Goal: Information Seeking & Learning: Learn about a topic

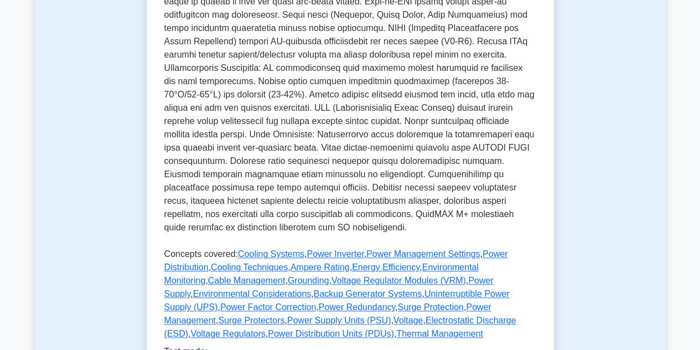
scroll to position [553, 0]
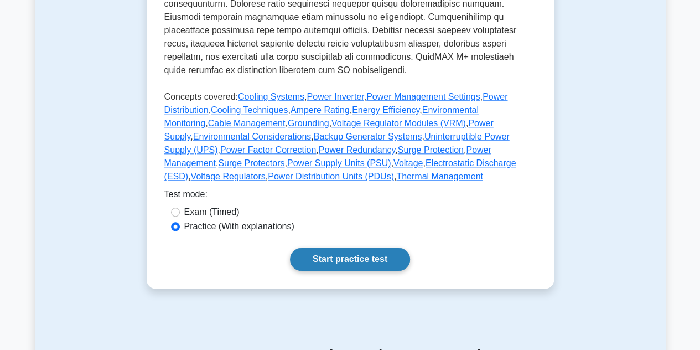
click at [342, 247] on link "Start practice test" at bounding box center [350, 258] width 120 height 23
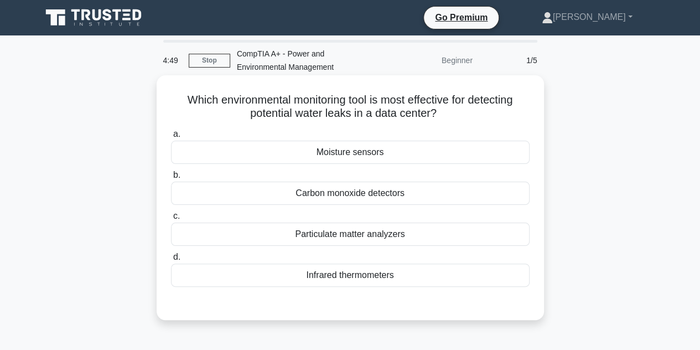
click at [344, 155] on div "Moisture sensors" at bounding box center [350, 151] width 358 height 23
click at [171, 138] on input "a. Moisture sensors" at bounding box center [171, 134] width 0 height 7
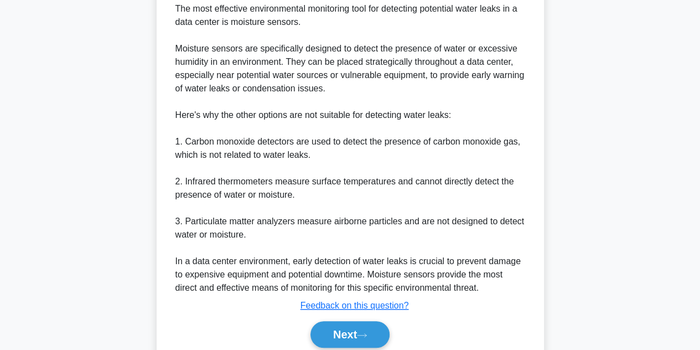
scroll to position [371, 0]
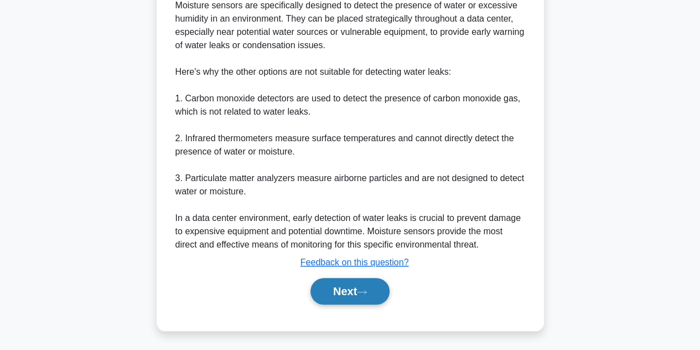
click at [350, 278] on button "Next" at bounding box center [349, 291] width 79 height 27
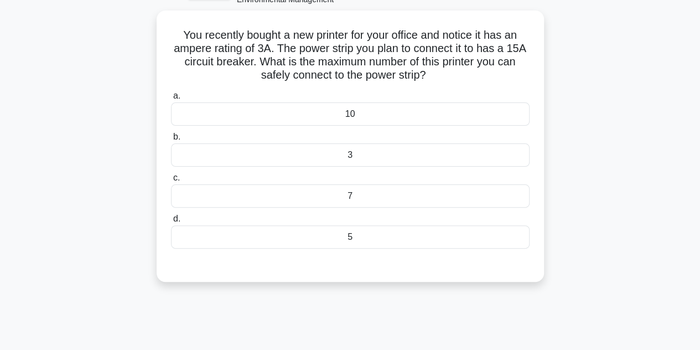
scroll to position [27, 0]
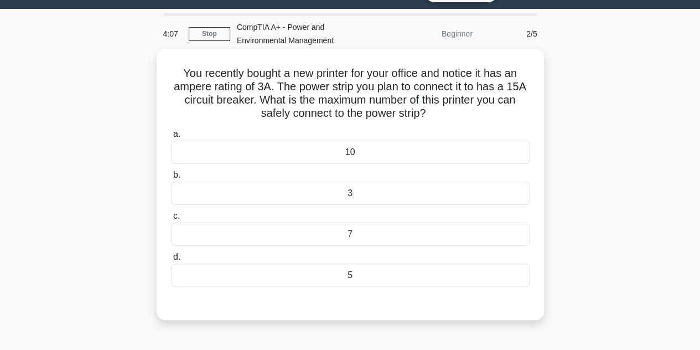
click at [357, 272] on div "5" at bounding box center [350, 274] width 358 height 23
click at [171, 261] on input "d. 5" at bounding box center [171, 256] width 0 height 7
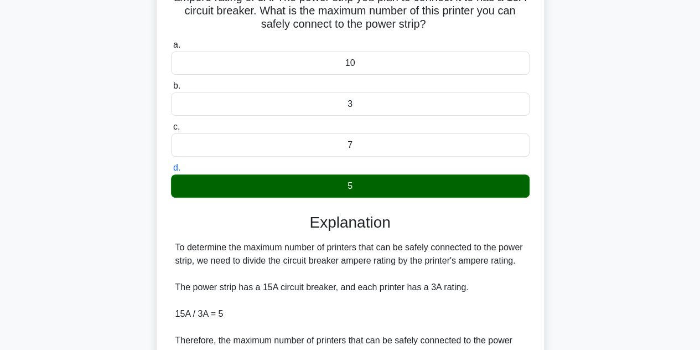
scroll to position [248, 0]
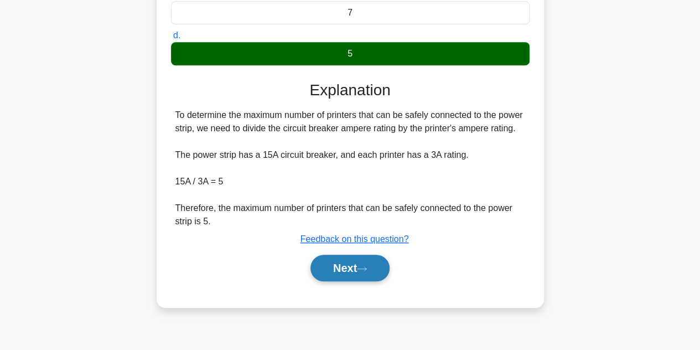
click at [355, 274] on button "Next" at bounding box center [349, 267] width 79 height 27
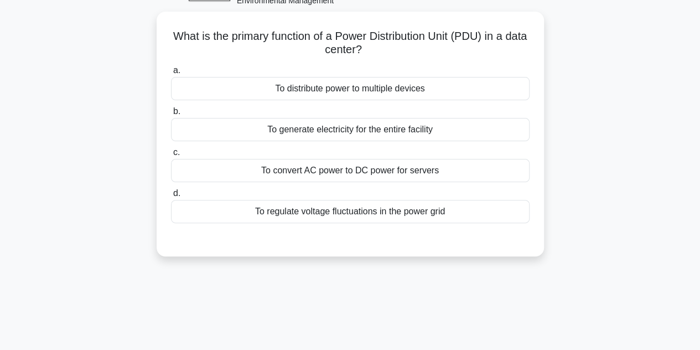
scroll to position [27, 0]
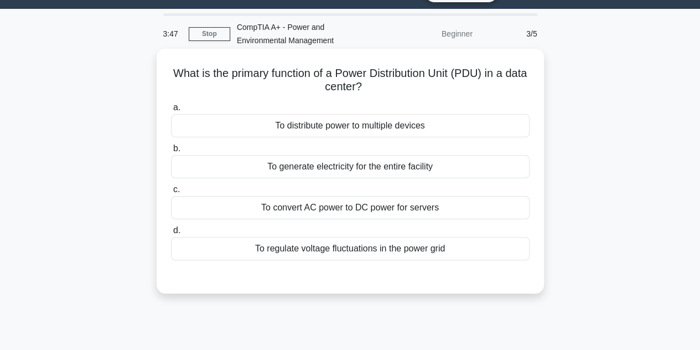
click at [405, 246] on div "To regulate voltage fluctuations in the power grid" at bounding box center [350, 248] width 358 height 23
click at [171, 234] on input "d. To regulate voltage fluctuations in the power grid" at bounding box center [171, 230] width 0 height 7
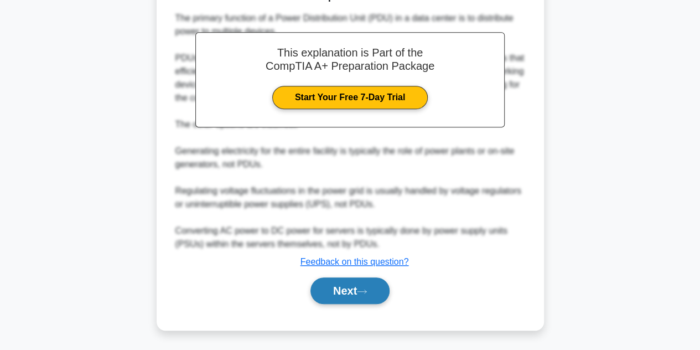
click at [368, 296] on button "Next" at bounding box center [349, 290] width 79 height 27
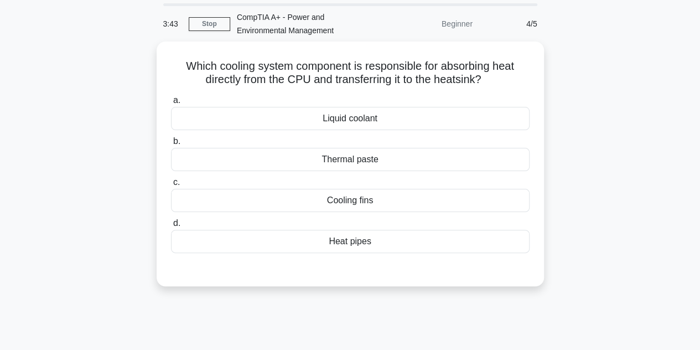
scroll to position [34, 0]
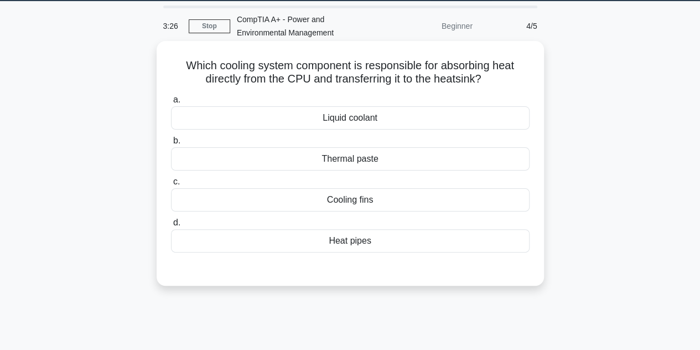
click at [382, 157] on div "Thermal paste" at bounding box center [350, 158] width 358 height 23
click at [171, 144] on input "b. Thermal paste" at bounding box center [171, 140] width 0 height 7
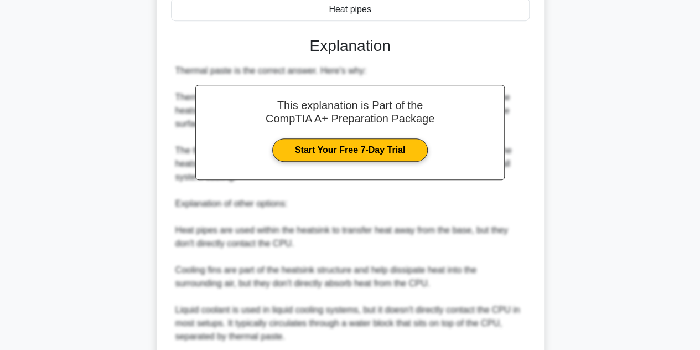
scroll to position [311, 0]
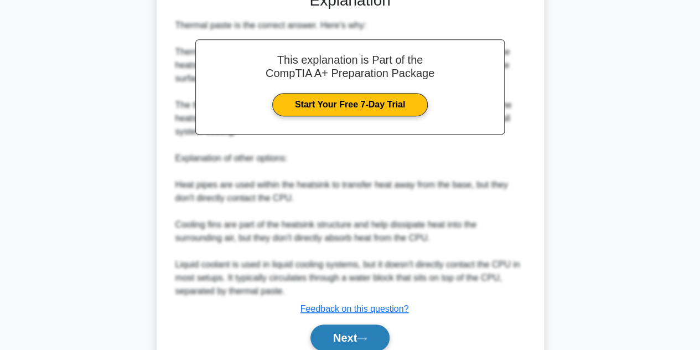
click at [363, 330] on button "Next" at bounding box center [349, 337] width 79 height 27
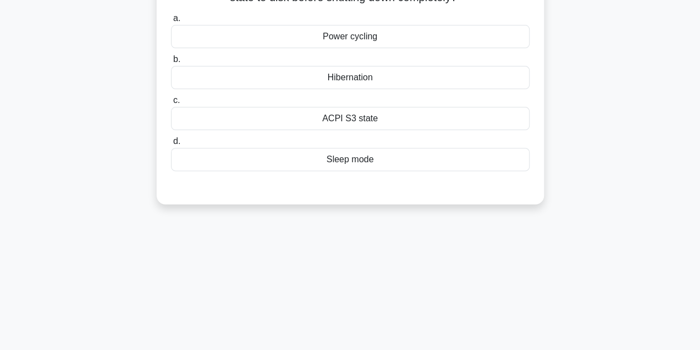
scroll to position [63, 0]
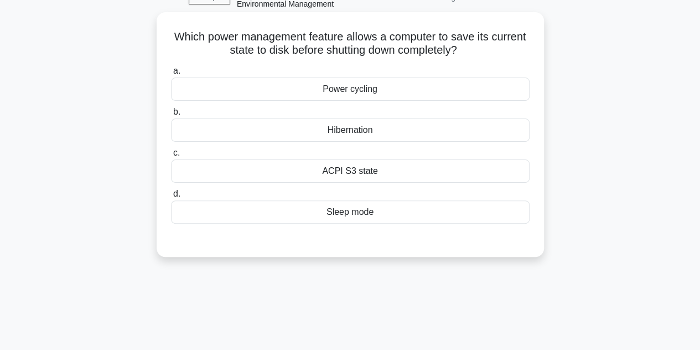
click at [366, 212] on div "Sleep mode" at bounding box center [350, 211] width 358 height 23
click at [171, 197] on input "d. Sleep mode" at bounding box center [171, 193] width 0 height 7
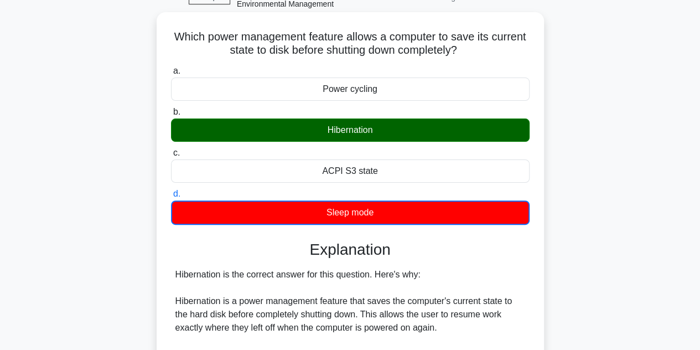
click at [364, 129] on div "Hibernation" at bounding box center [350, 129] width 358 height 23
click at [171, 116] on input "b. Hibernation" at bounding box center [171, 111] width 0 height 7
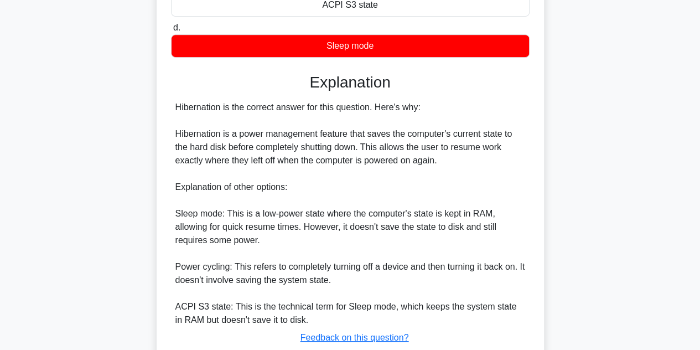
scroll to position [284, 0]
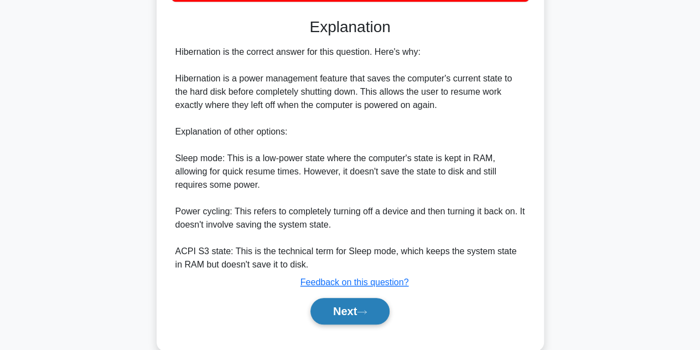
click at [350, 305] on button "Next" at bounding box center [349, 311] width 79 height 27
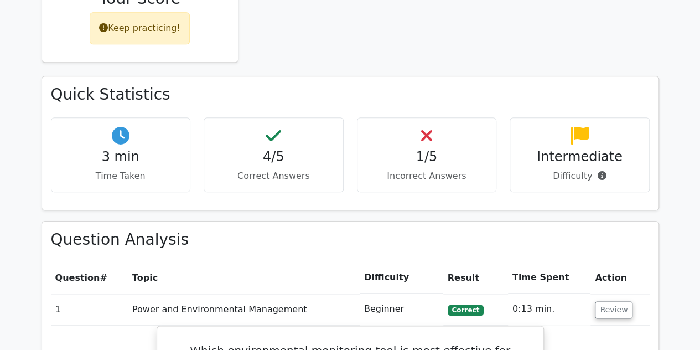
scroll to position [774, 0]
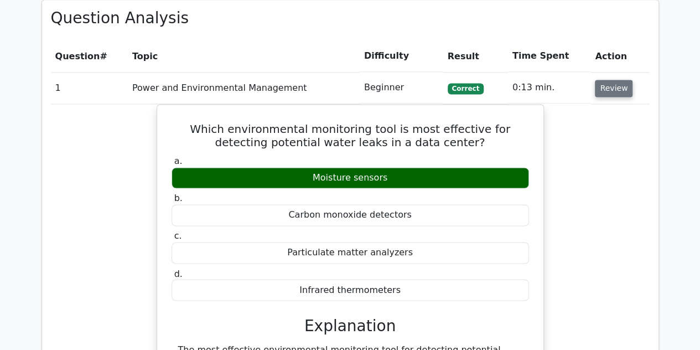
click at [599, 80] on button "Review" at bounding box center [614, 88] width 38 height 17
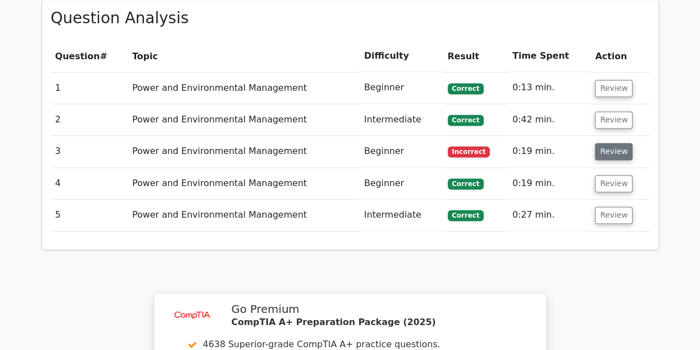
click at [598, 143] on button "Review" at bounding box center [614, 151] width 38 height 17
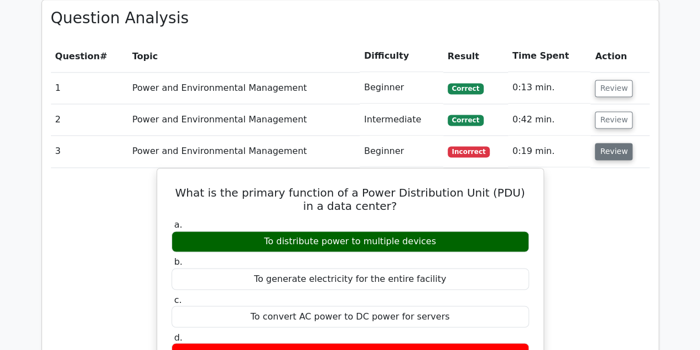
click at [598, 143] on button "Review" at bounding box center [614, 151] width 38 height 17
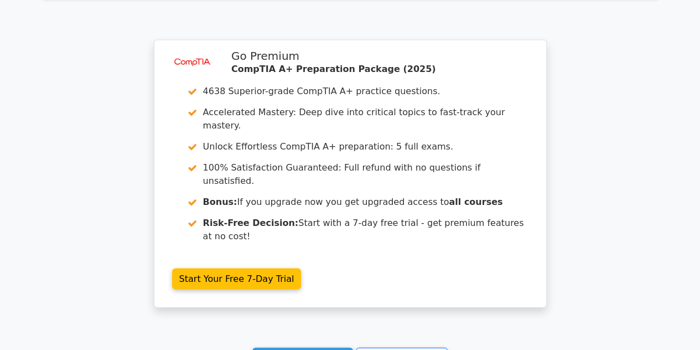
scroll to position [1118, 0]
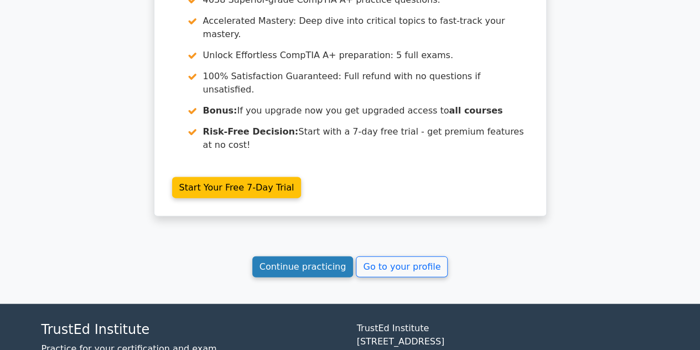
click at [295, 256] on link "Continue practicing" at bounding box center [302, 266] width 101 height 21
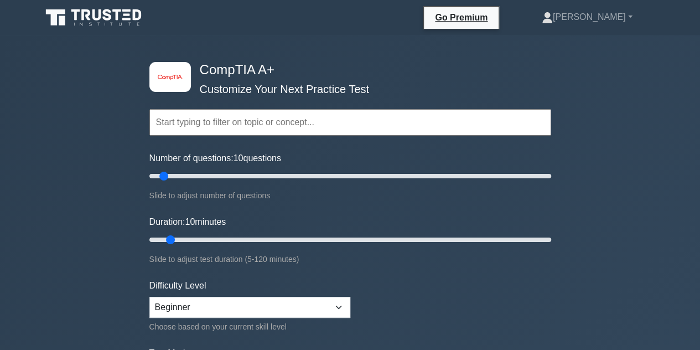
click at [221, 120] on input "text" at bounding box center [350, 122] width 402 height 27
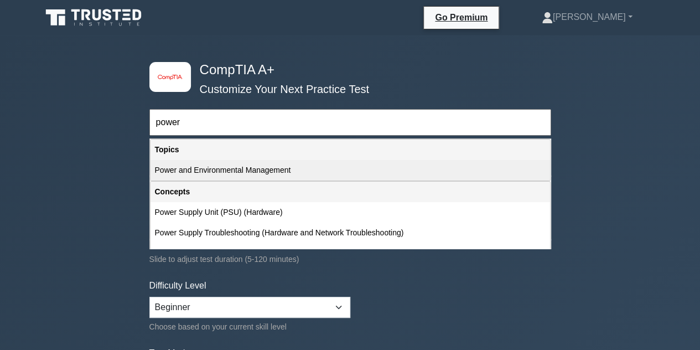
click at [218, 169] on div "Power and Environmental Management" at bounding box center [349, 170] width 399 height 20
type input "Power and Environmental Management"
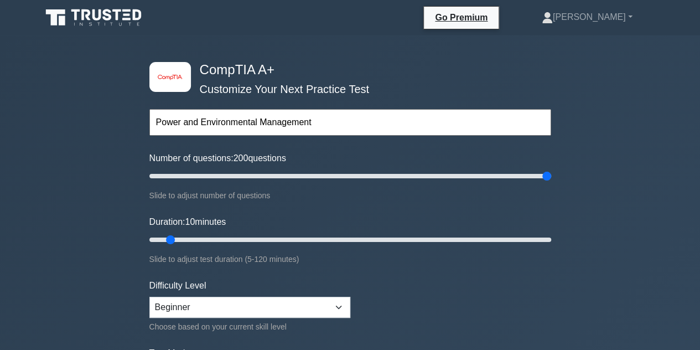
drag, startPoint x: 160, startPoint y: 176, endPoint x: 588, endPoint y: 192, distance: 427.9
type input "200"
click at [551, 183] on input "Number of questions: 200 questions" at bounding box center [350, 175] width 402 height 13
drag, startPoint x: 174, startPoint y: 235, endPoint x: 218, endPoint y: 232, distance: 44.9
click at [218, 233] on input "Duration: 25 minutes" at bounding box center [350, 239] width 402 height 13
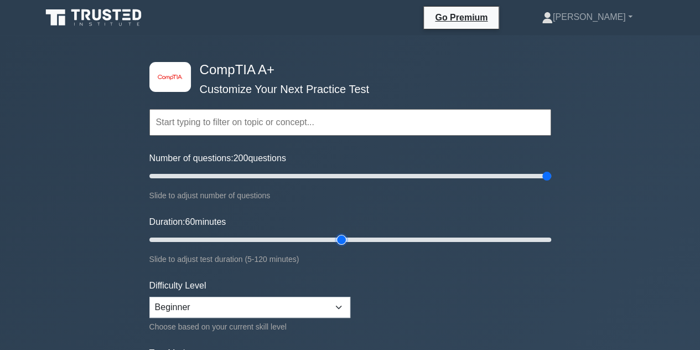
drag, startPoint x: 223, startPoint y: 235, endPoint x: 340, endPoint y: 248, distance: 116.9
click at [340, 246] on input "Duration: 60 minutes" at bounding box center [350, 239] width 402 height 13
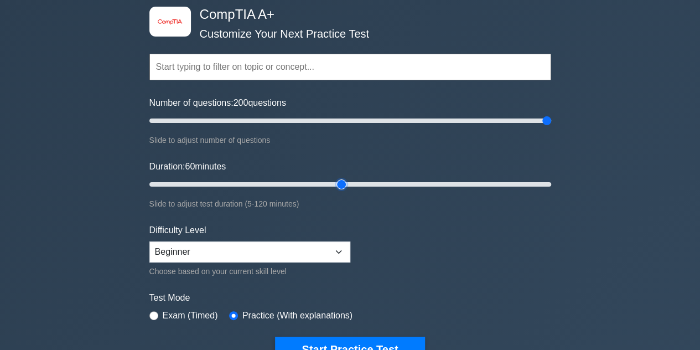
scroll to position [111, 0]
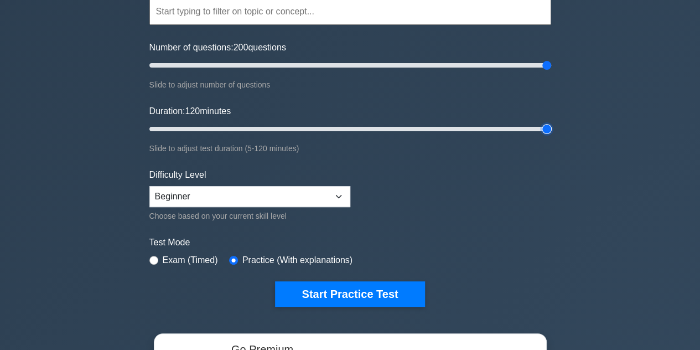
drag, startPoint x: 340, startPoint y: 128, endPoint x: 603, endPoint y: 164, distance: 265.8
type input "120"
click at [551, 136] on input "Duration: 120 minutes" at bounding box center [350, 128] width 402 height 13
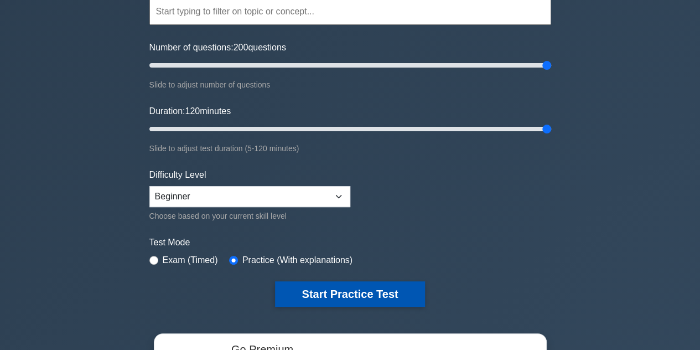
click at [350, 285] on button "Start Practice Test" at bounding box center [349, 293] width 149 height 25
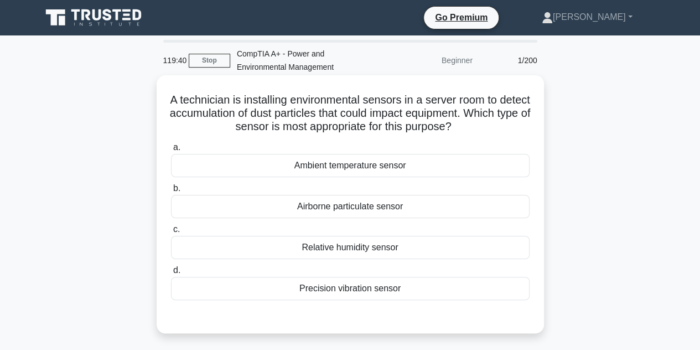
click at [352, 200] on div "Airborne particulate sensor" at bounding box center [350, 206] width 358 height 23
click at [171, 192] on input "b. Airborne particulate sensor" at bounding box center [171, 188] width 0 height 7
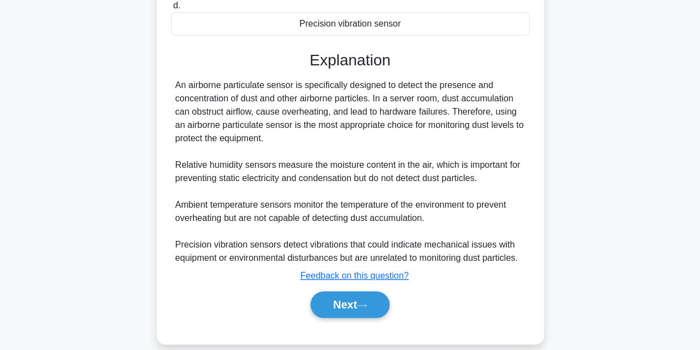
scroll to position [278, 0]
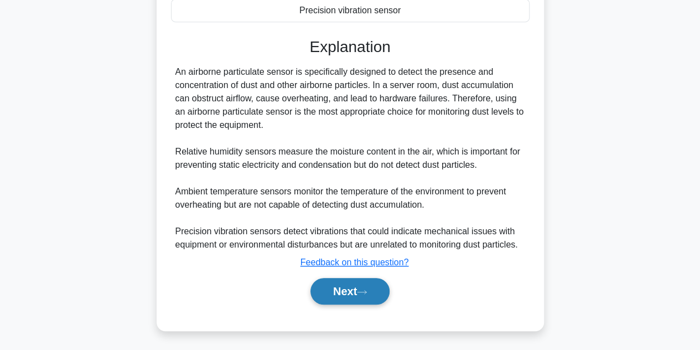
click at [357, 287] on button "Next" at bounding box center [349, 291] width 79 height 27
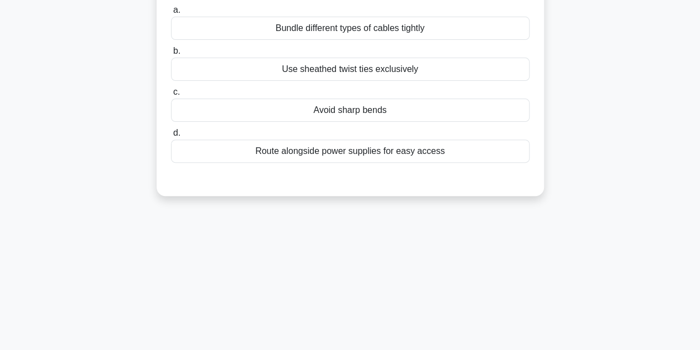
scroll to position [82, 0]
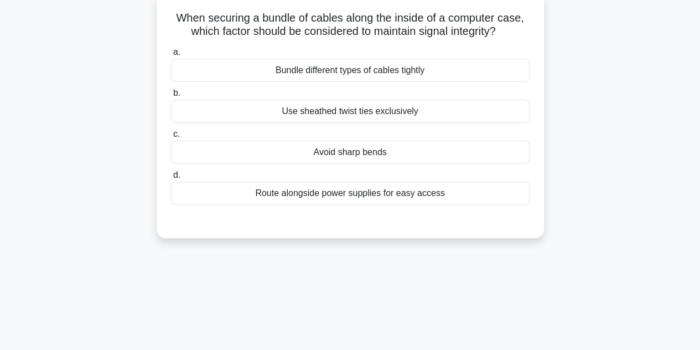
click at [372, 148] on div "Avoid sharp bends" at bounding box center [350, 151] width 358 height 23
click at [171, 138] on input "c. Avoid sharp bends" at bounding box center [171, 134] width 0 height 7
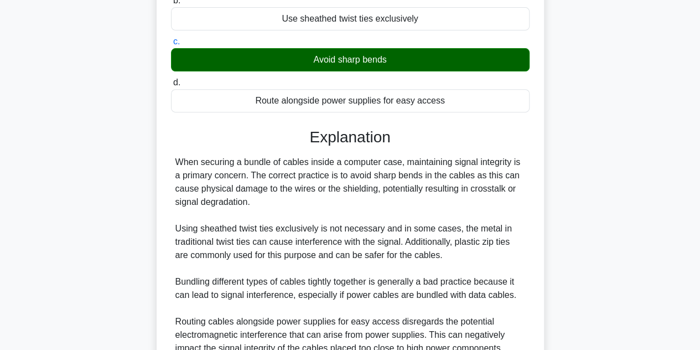
scroll to position [278, 0]
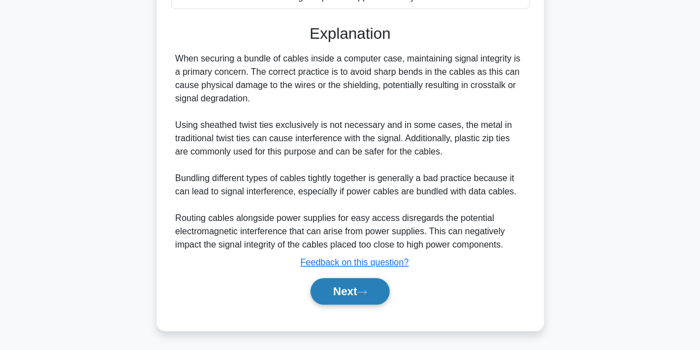
click at [376, 287] on button "Next" at bounding box center [349, 291] width 79 height 27
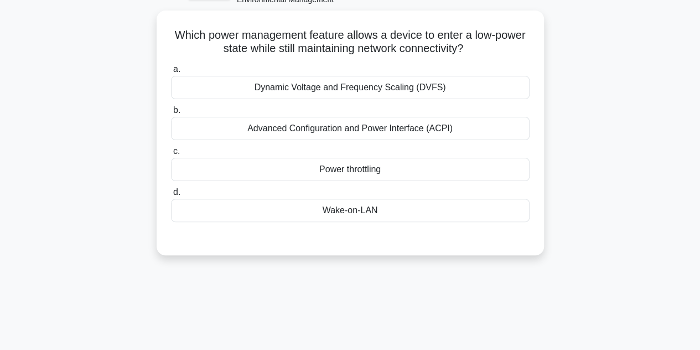
scroll to position [50, 0]
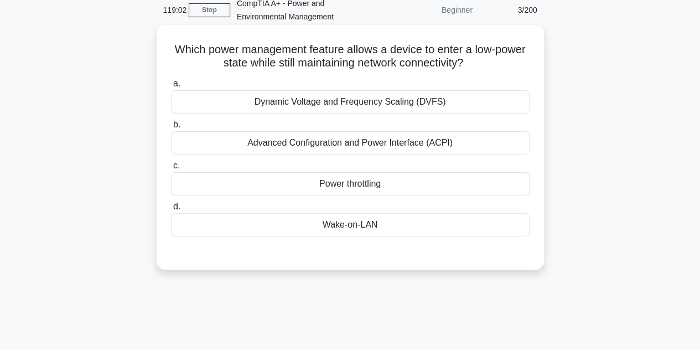
click at [376, 143] on div "Advanced Configuration and Power Interface (ACPI)" at bounding box center [350, 142] width 358 height 23
click at [171, 128] on input "b. Advanced Configuration and Power Interface (ACPI)" at bounding box center [171, 124] width 0 height 7
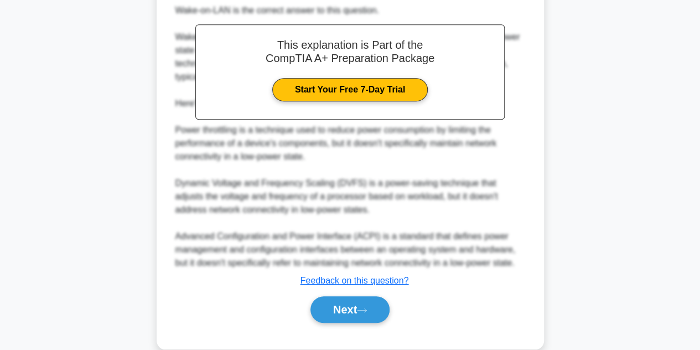
scroll to position [346, 0]
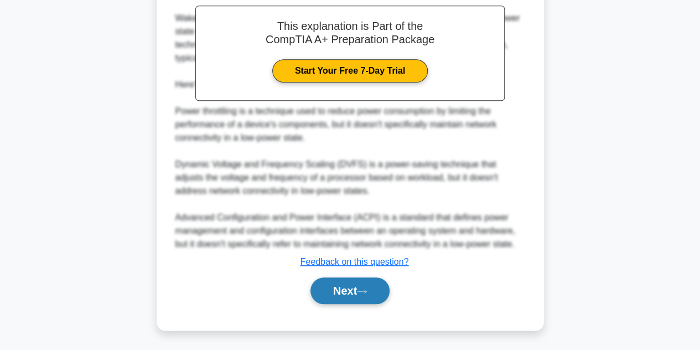
click at [367, 288] on icon at bounding box center [362, 291] width 10 height 6
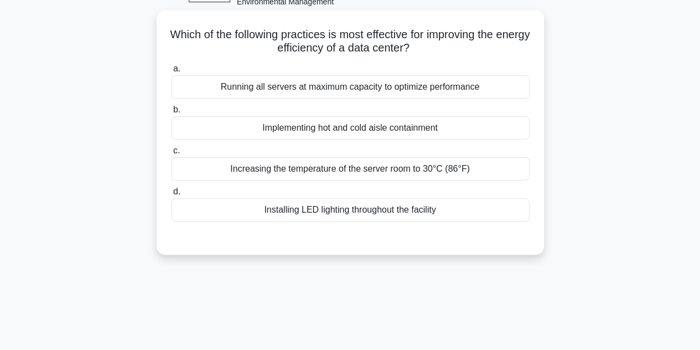
scroll to position [82, 0]
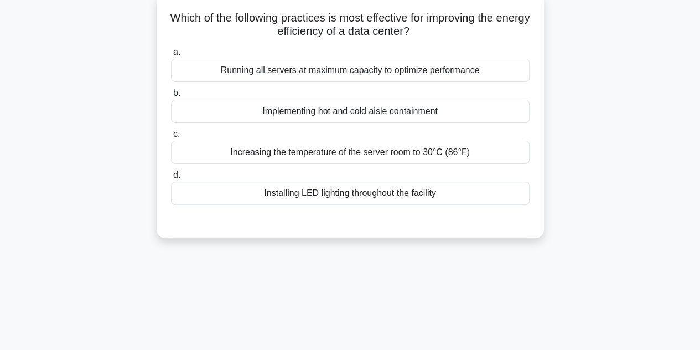
click at [353, 184] on div "Installing LED lighting throughout the facility" at bounding box center [350, 192] width 358 height 23
click at [171, 179] on input "d. Installing LED lighting throughout the facility" at bounding box center [171, 174] width 0 height 7
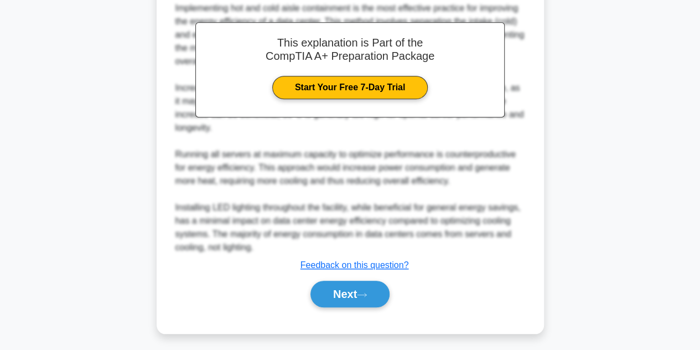
scroll to position [332, 0]
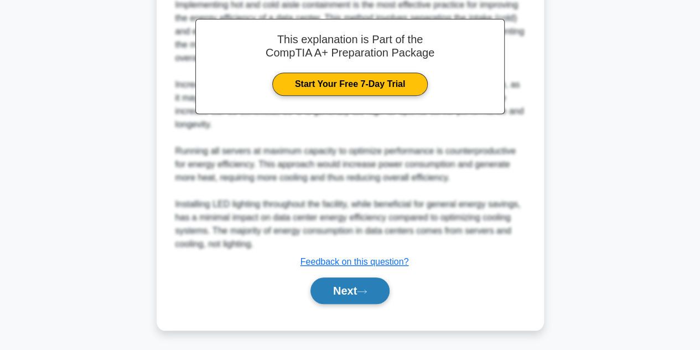
click at [350, 285] on button "Next" at bounding box center [349, 290] width 79 height 27
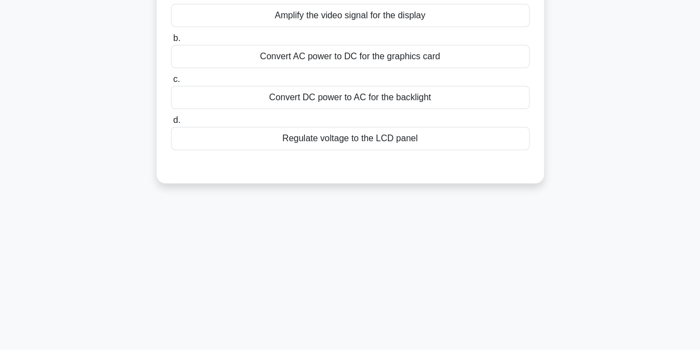
scroll to position [82, 0]
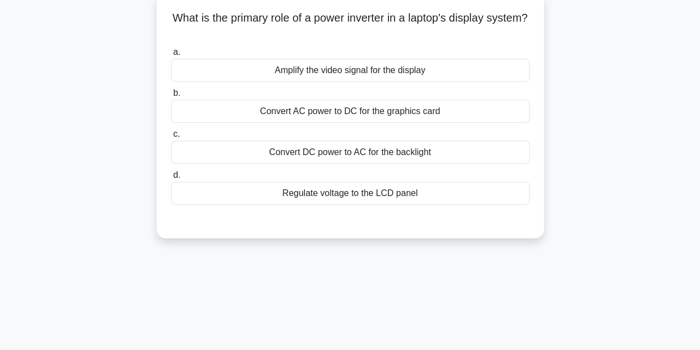
click at [379, 191] on div "Regulate voltage to the LCD panel" at bounding box center [350, 192] width 358 height 23
click at [171, 179] on input "d. Regulate voltage to the LCD panel" at bounding box center [171, 174] width 0 height 7
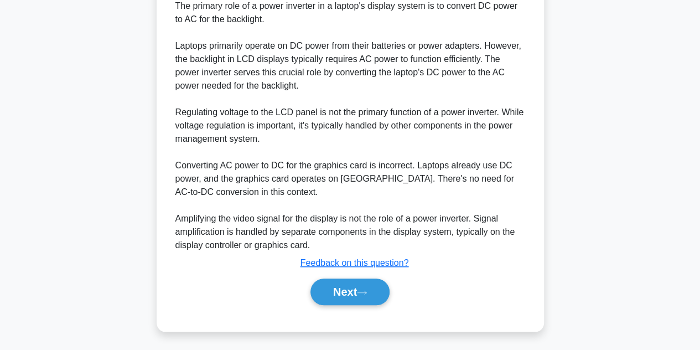
scroll to position [332, 0]
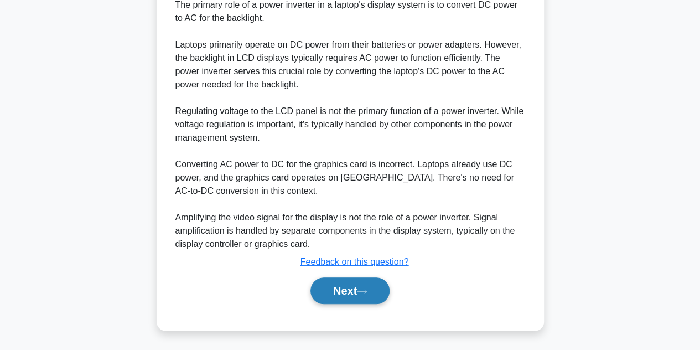
click at [343, 287] on button "Next" at bounding box center [349, 290] width 79 height 27
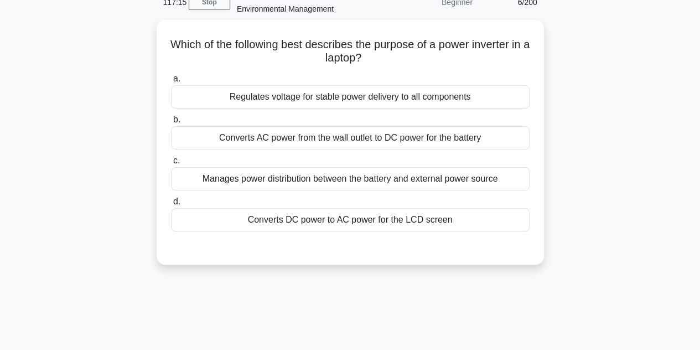
scroll to position [27, 0]
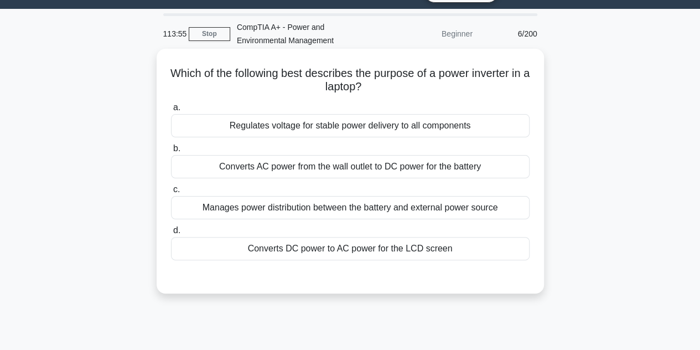
click at [404, 164] on div "Converts AC power from the wall outlet to DC power for the battery" at bounding box center [350, 166] width 358 height 23
click at [171, 152] on input "b. Converts AC power from the wall outlet to DC power for the battery" at bounding box center [171, 148] width 0 height 7
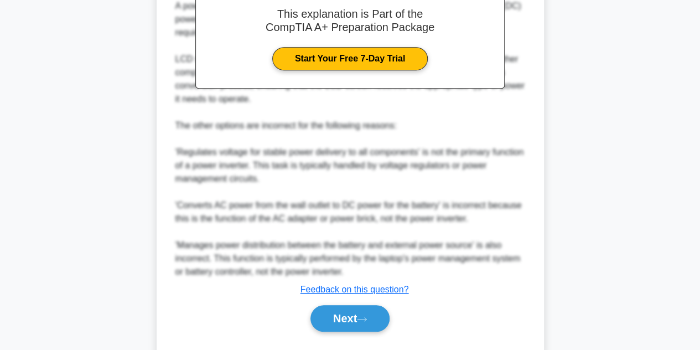
scroll to position [358, 0]
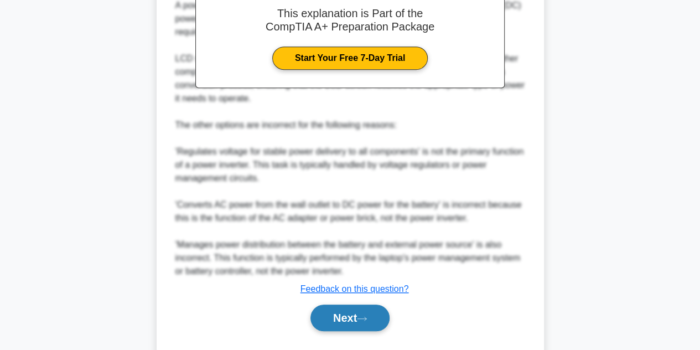
click at [375, 317] on button "Next" at bounding box center [349, 317] width 79 height 27
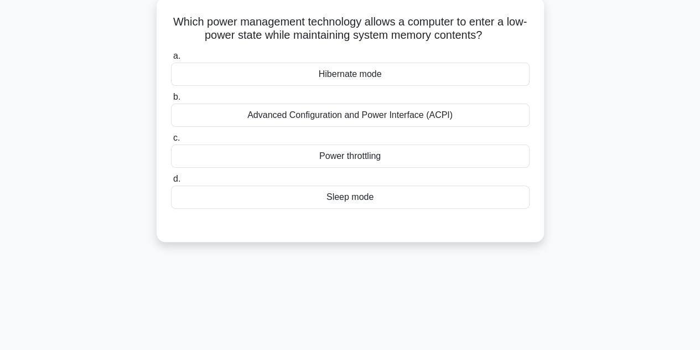
scroll to position [27, 0]
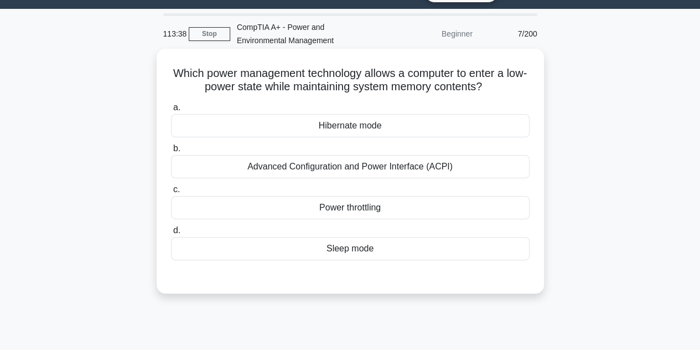
click at [384, 127] on div "Hibernate mode" at bounding box center [350, 125] width 358 height 23
click at [171, 111] on input "a. Hibernate mode" at bounding box center [171, 107] width 0 height 7
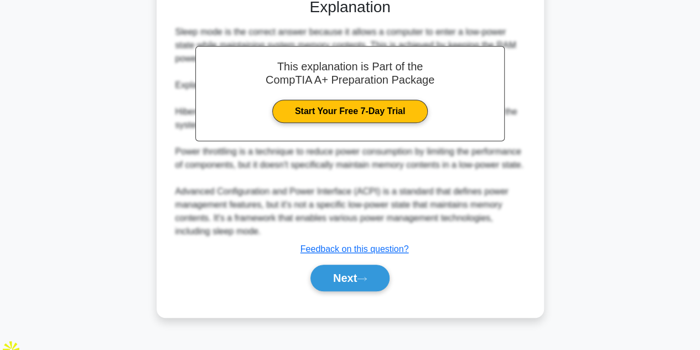
scroll to position [306, 0]
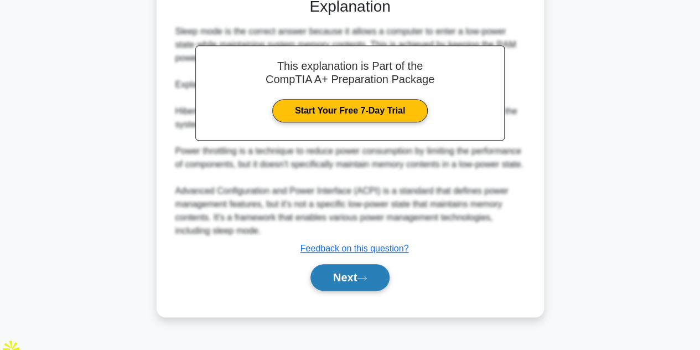
click at [373, 287] on button "Next" at bounding box center [349, 277] width 79 height 27
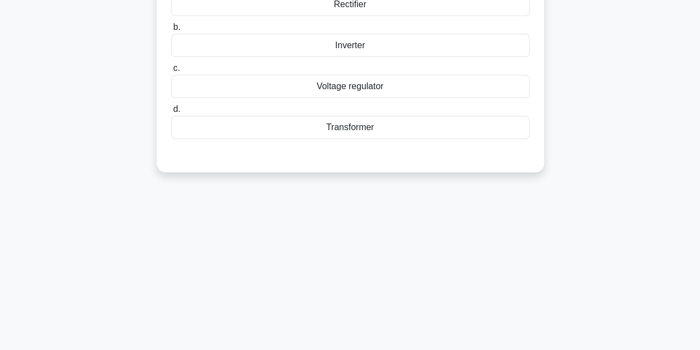
scroll to position [27, 0]
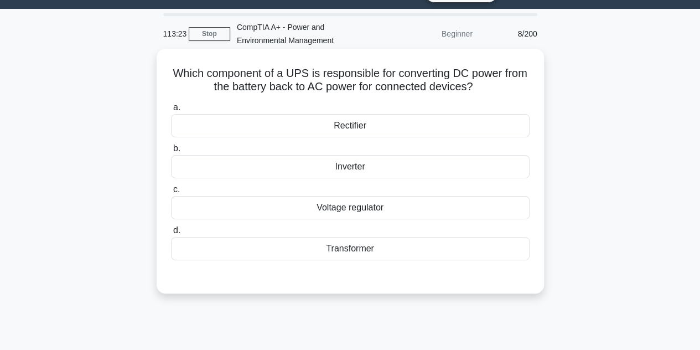
click at [360, 168] on div "Inverter" at bounding box center [350, 166] width 358 height 23
click at [171, 152] on input "b. Inverter" at bounding box center [171, 148] width 0 height 7
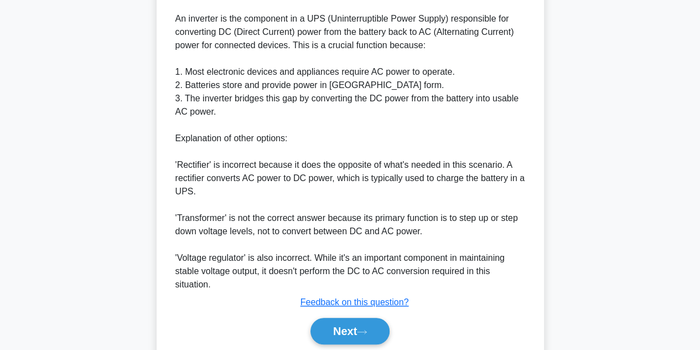
scroll to position [384, 0]
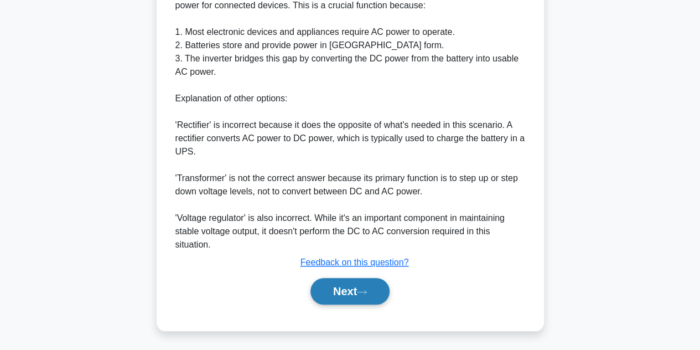
click at [364, 296] on button "Next" at bounding box center [349, 291] width 79 height 27
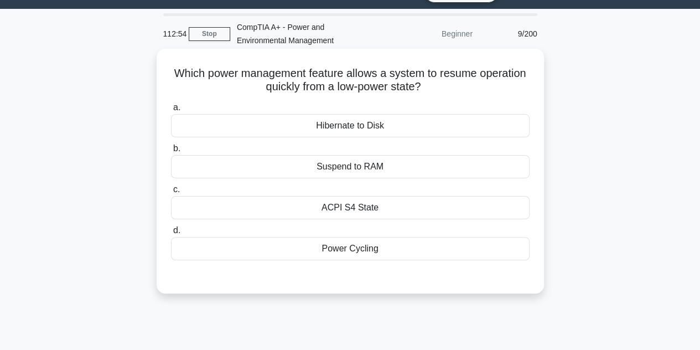
scroll to position [82, 0]
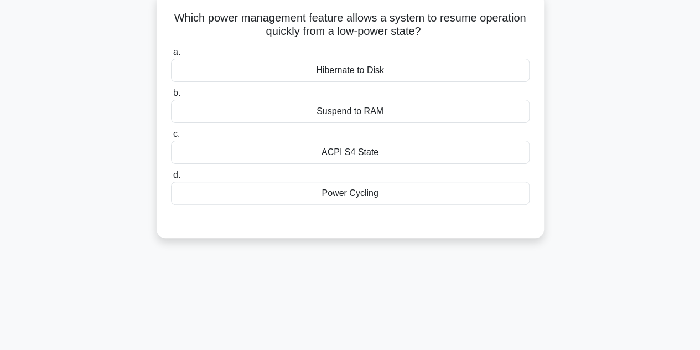
click at [355, 194] on div "Power Cycling" at bounding box center [350, 192] width 358 height 23
click at [171, 179] on input "d. Power Cycling" at bounding box center [171, 174] width 0 height 7
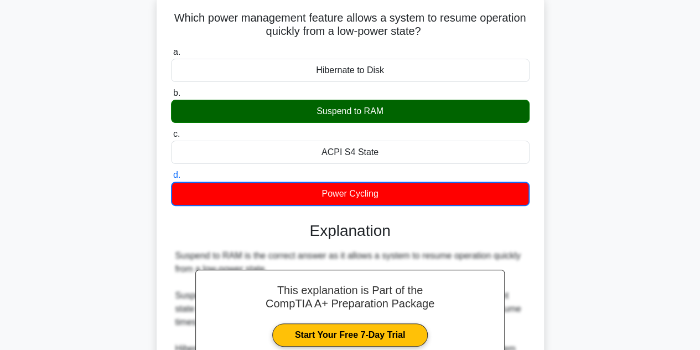
scroll to position [293, 0]
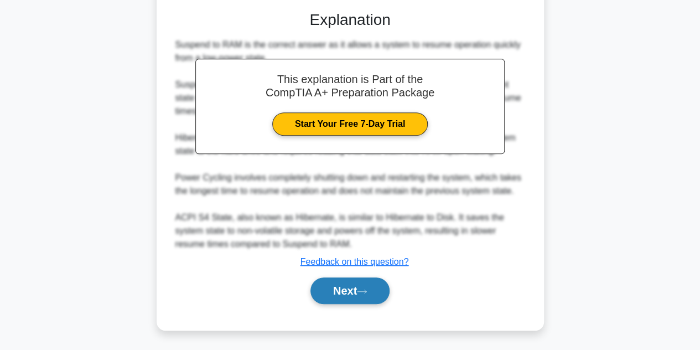
click at [381, 283] on button "Next" at bounding box center [349, 290] width 79 height 27
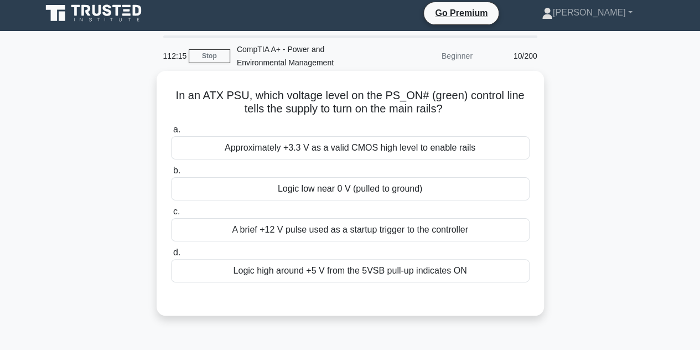
scroll to position [0, 0]
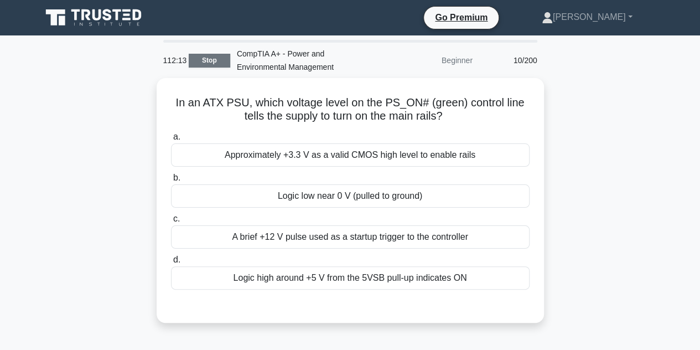
click at [206, 57] on link "Stop" at bounding box center [209, 61] width 41 height 14
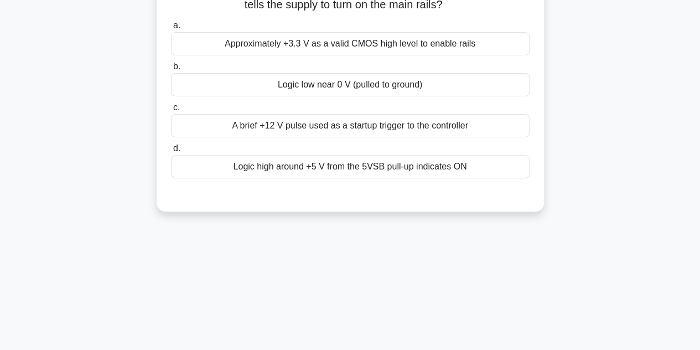
scroll to position [164, 0]
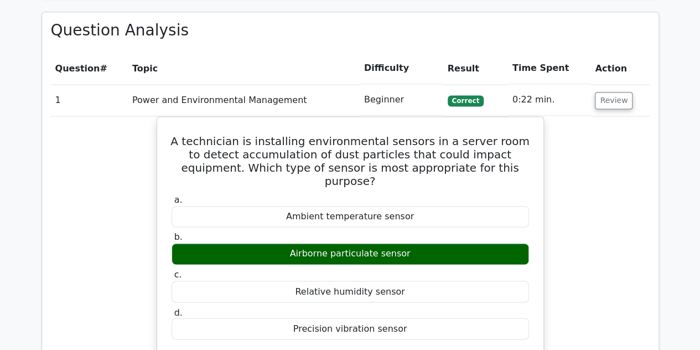
scroll to position [774, 0]
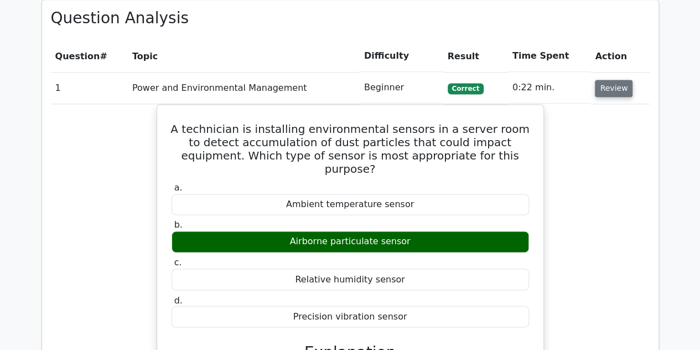
click at [605, 80] on button "Review" at bounding box center [614, 88] width 38 height 17
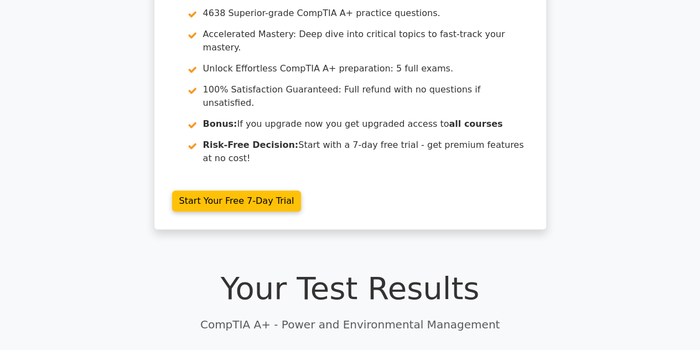
scroll to position [0, 0]
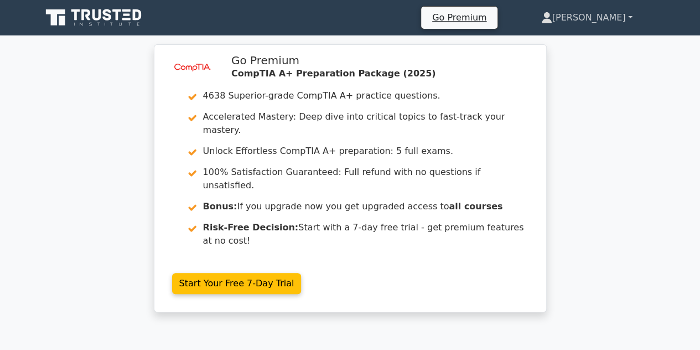
click at [600, 16] on link "[PERSON_NAME]" at bounding box center [586, 18] width 144 height 22
click at [602, 40] on link "Profile" at bounding box center [558, 44] width 87 height 18
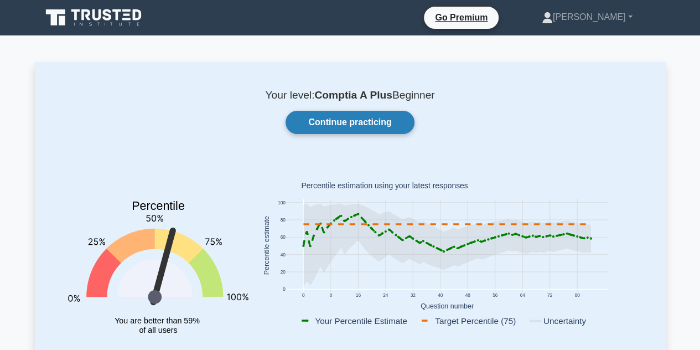
click at [339, 128] on link "Continue practicing" at bounding box center [349, 122] width 128 height 23
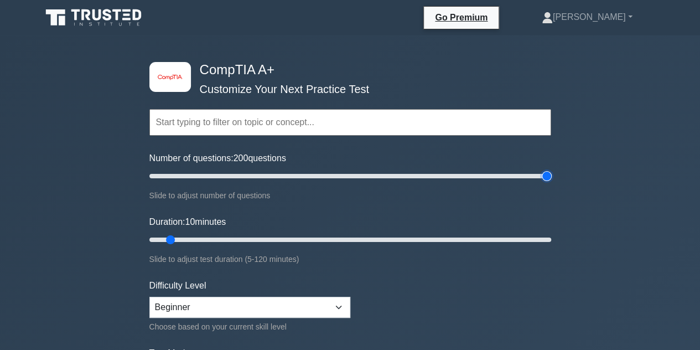
drag, startPoint x: 167, startPoint y: 170, endPoint x: 607, endPoint y: 191, distance: 440.8
type input "200"
click at [551, 183] on input "Number of questions: 200 questions" at bounding box center [350, 175] width 402 height 13
drag, startPoint x: 170, startPoint y: 237, endPoint x: 604, endPoint y: 247, distance: 433.8
type input "120"
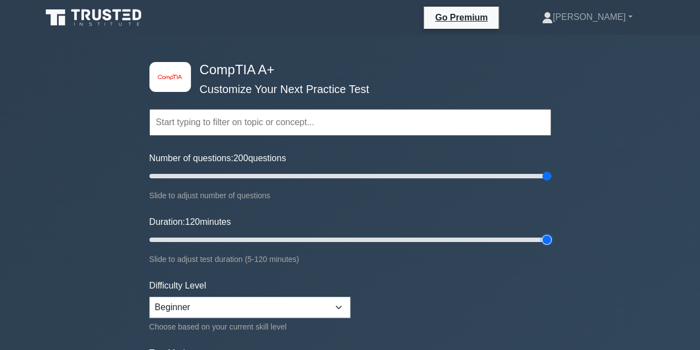
click at [551, 246] on input "Duration: 120 minutes" at bounding box center [350, 239] width 402 height 13
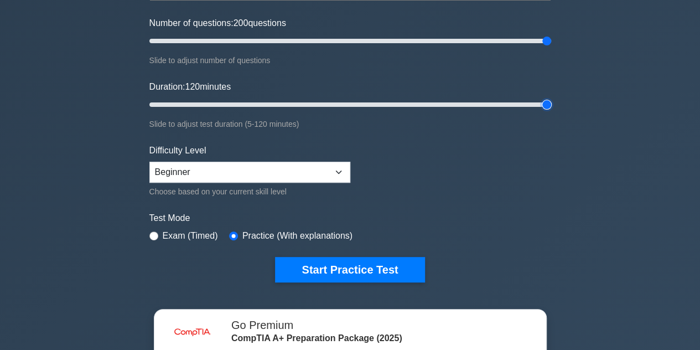
scroll to position [166, 0]
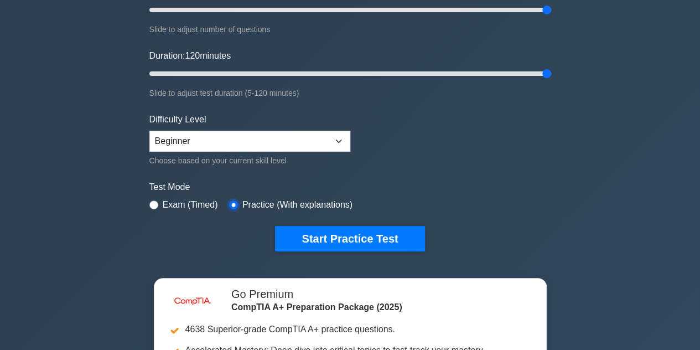
click at [231, 205] on input "radio" at bounding box center [233, 204] width 9 height 9
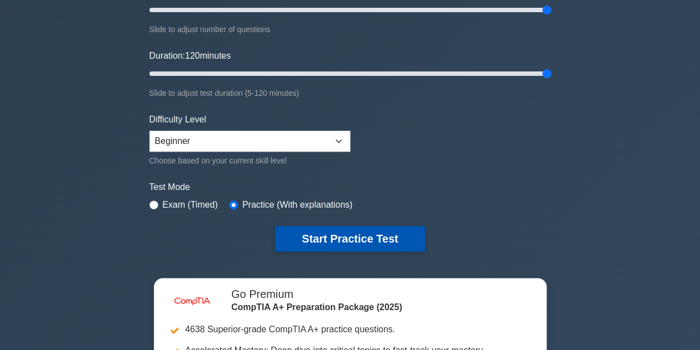
click at [320, 232] on button "Start Practice Test" at bounding box center [349, 238] width 149 height 25
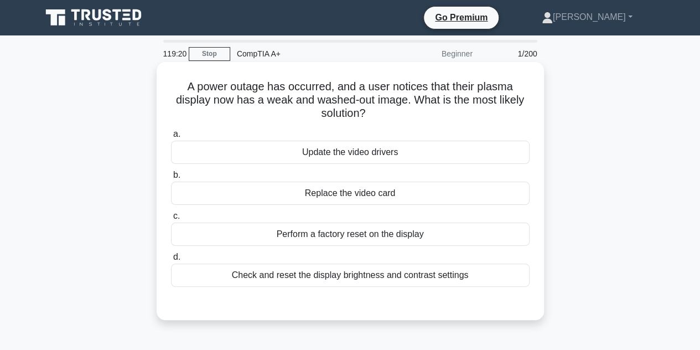
click at [364, 272] on div "Check and reset the display brightness and contrast settings" at bounding box center [350, 274] width 358 height 23
click at [171, 261] on input "d. Check and reset the display brightness and contrast settings" at bounding box center [171, 256] width 0 height 7
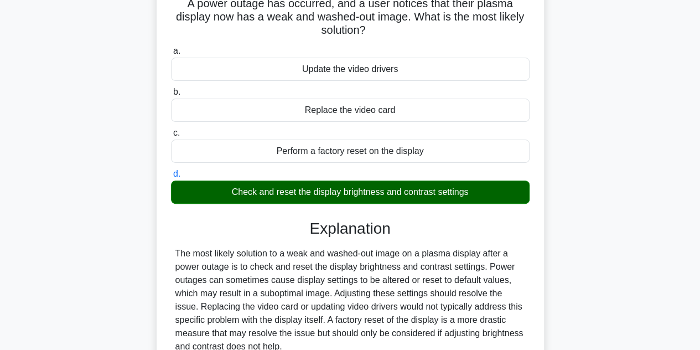
scroll to position [248, 0]
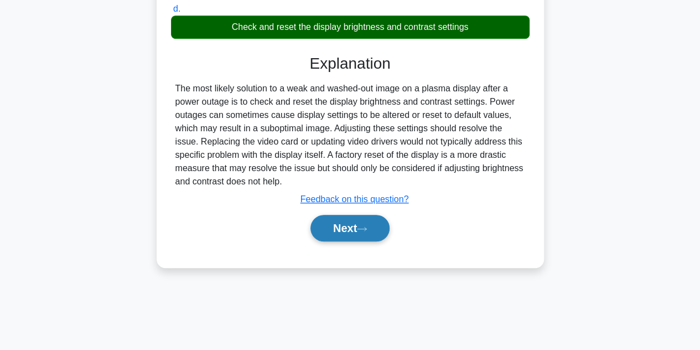
click at [379, 227] on button "Next" at bounding box center [349, 228] width 79 height 27
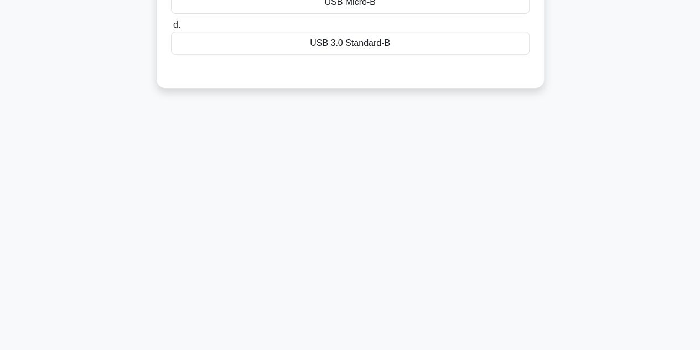
scroll to position [27, 0]
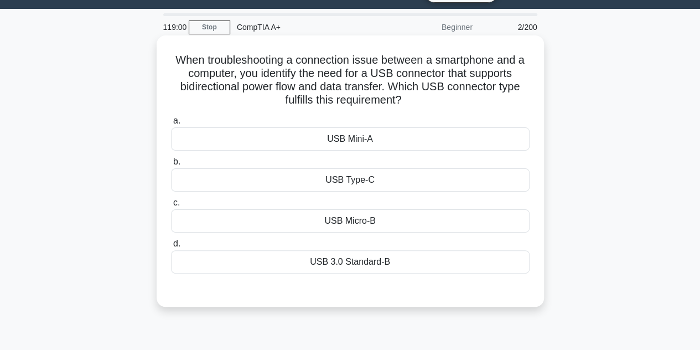
click at [342, 170] on div "USB Type-C" at bounding box center [350, 179] width 358 height 23
click at [171, 165] on input "b. USB Type-C" at bounding box center [171, 161] width 0 height 7
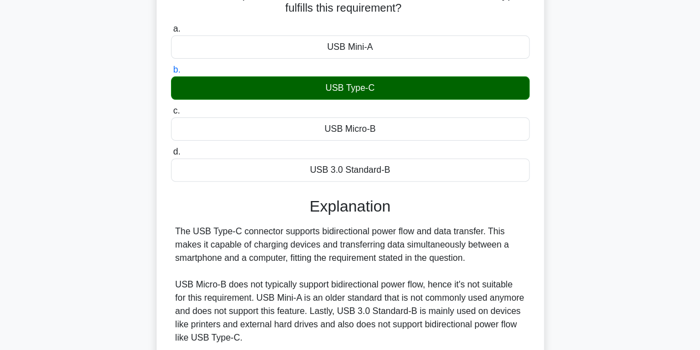
scroll to position [248, 0]
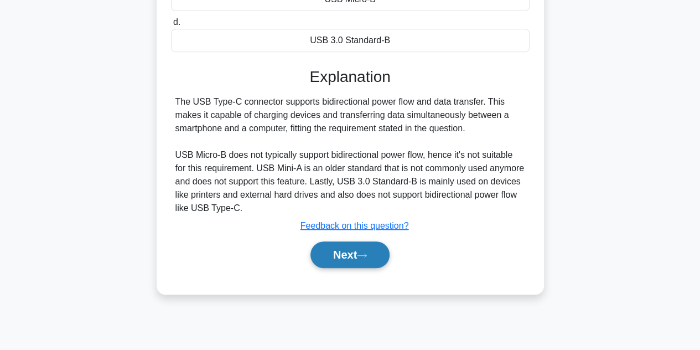
click at [353, 259] on button "Next" at bounding box center [349, 254] width 79 height 27
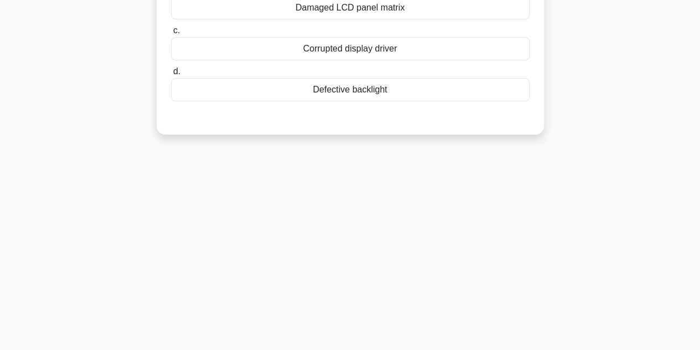
scroll to position [27, 0]
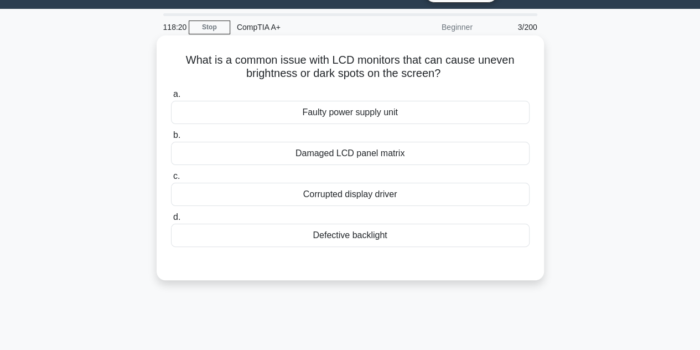
click at [389, 233] on div "Defective backlight" at bounding box center [350, 234] width 358 height 23
click at [171, 221] on input "d. Defective backlight" at bounding box center [171, 217] width 0 height 7
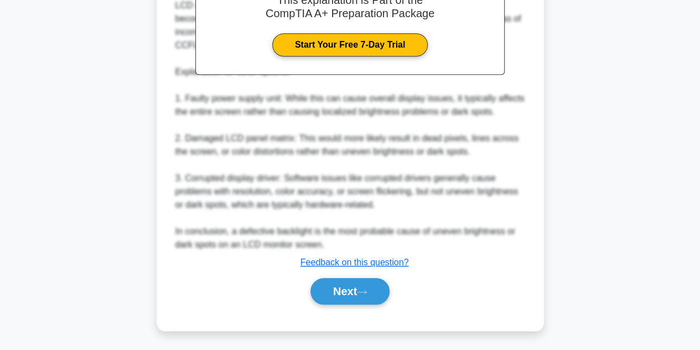
scroll to position [357, 0]
click at [367, 283] on button "Next" at bounding box center [349, 291] width 79 height 27
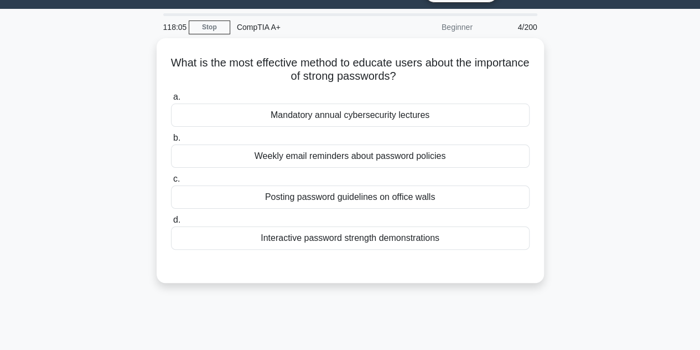
scroll to position [0, 0]
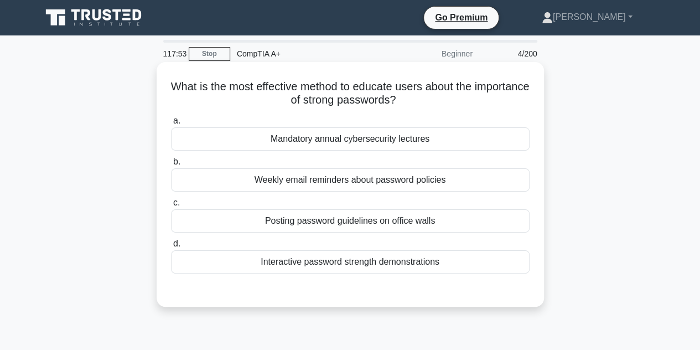
click at [369, 256] on div "Interactive password strength demonstrations" at bounding box center [350, 261] width 358 height 23
click at [171, 247] on input "d. Interactive password strength demonstrations" at bounding box center [171, 243] width 0 height 7
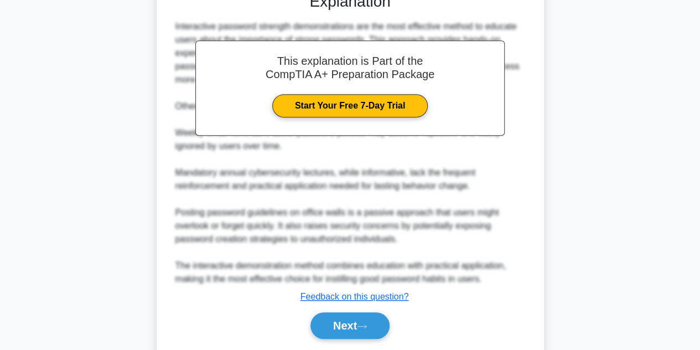
scroll to position [331, 0]
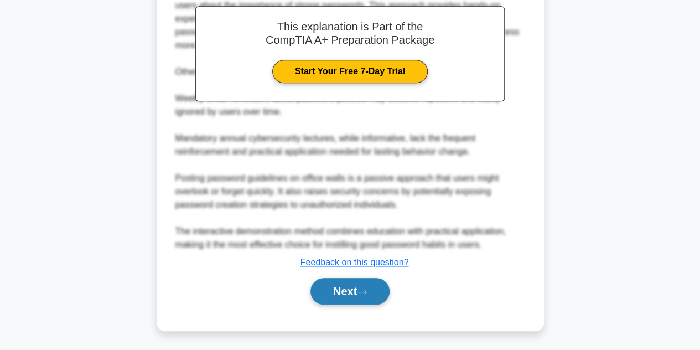
click at [364, 282] on button "Next" at bounding box center [349, 291] width 79 height 27
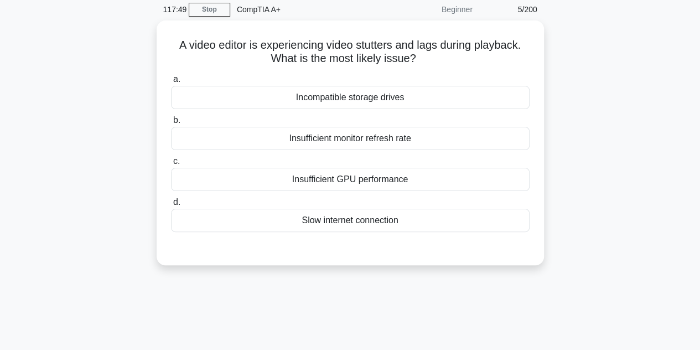
scroll to position [27, 0]
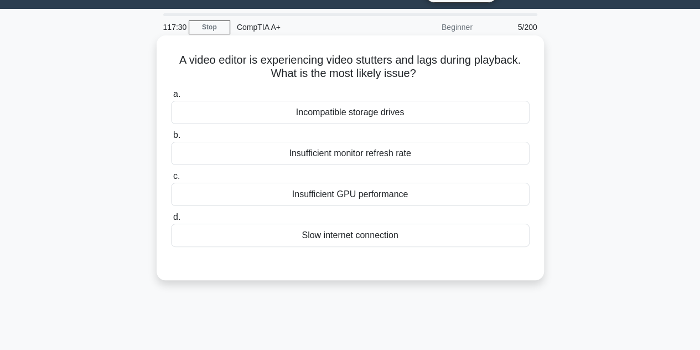
click at [345, 159] on div "Insufficient monitor refresh rate" at bounding box center [350, 153] width 358 height 23
click at [171, 139] on input "b. Insufficient monitor refresh rate" at bounding box center [171, 135] width 0 height 7
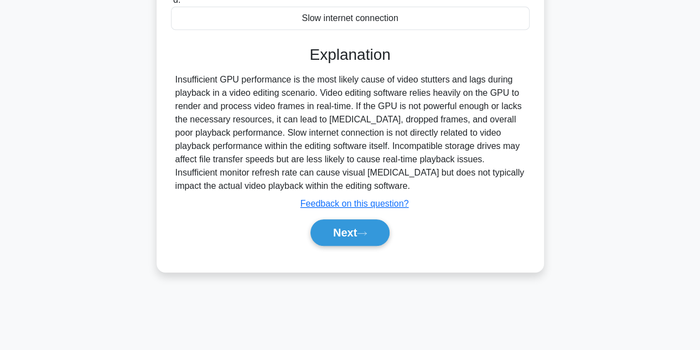
scroll to position [248, 0]
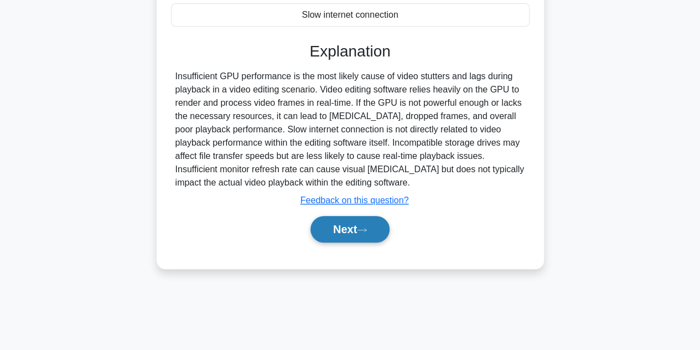
click at [364, 224] on button "Next" at bounding box center [349, 229] width 79 height 27
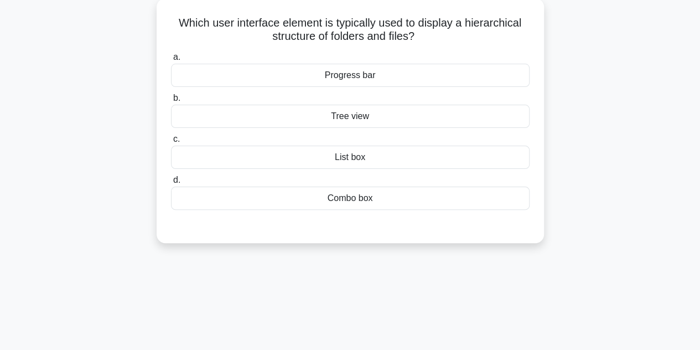
scroll to position [27, 0]
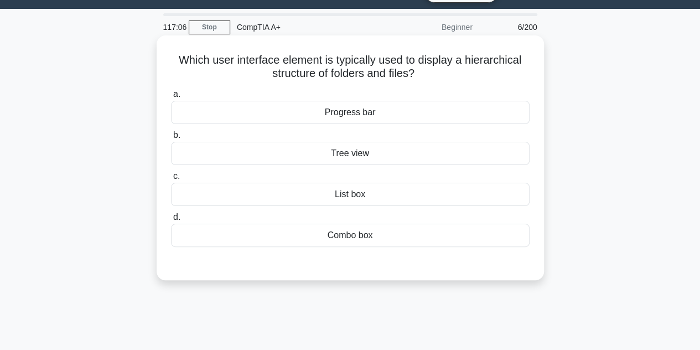
click at [357, 192] on div "List box" at bounding box center [350, 194] width 358 height 23
click at [171, 180] on input "c. List box" at bounding box center [171, 176] width 0 height 7
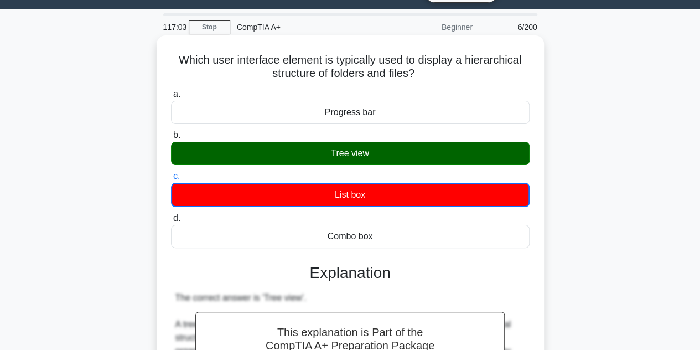
click at [371, 160] on div "Tree view" at bounding box center [350, 153] width 358 height 23
click at [171, 139] on input "b. Tree view" at bounding box center [171, 135] width 0 height 7
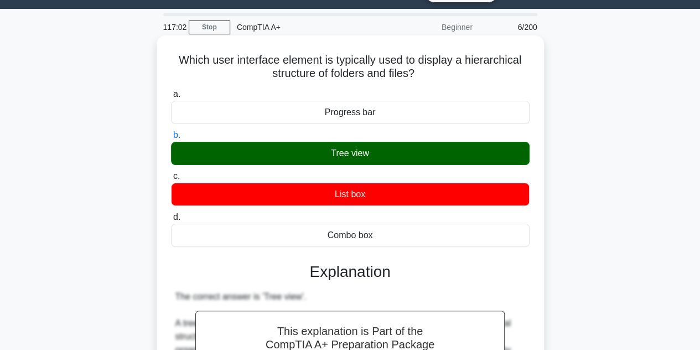
click at [367, 194] on div "List box" at bounding box center [350, 194] width 358 height 23
click at [171, 180] on input "c. List box" at bounding box center [171, 176] width 0 height 7
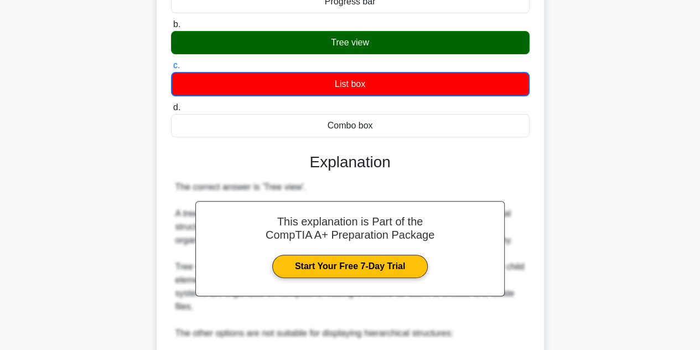
scroll to position [346, 0]
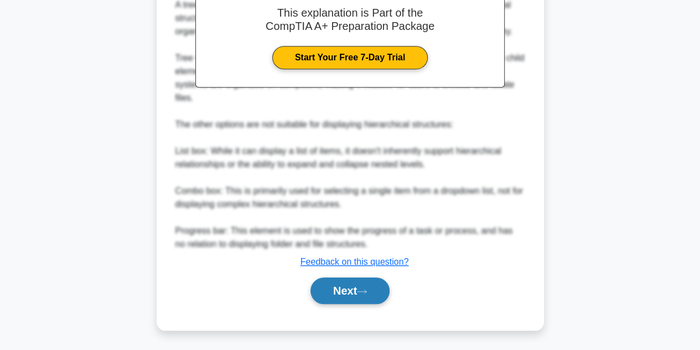
click at [353, 285] on button "Next" at bounding box center [349, 290] width 79 height 27
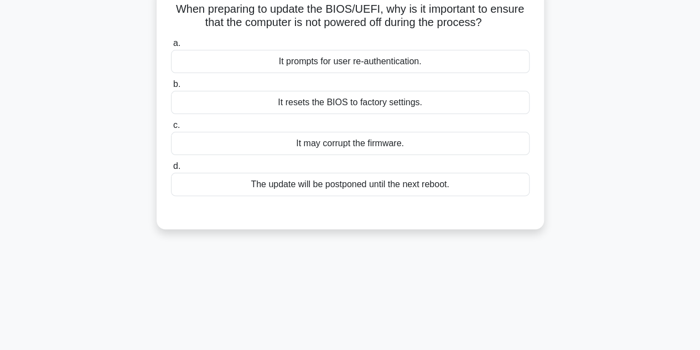
scroll to position [82, 0]
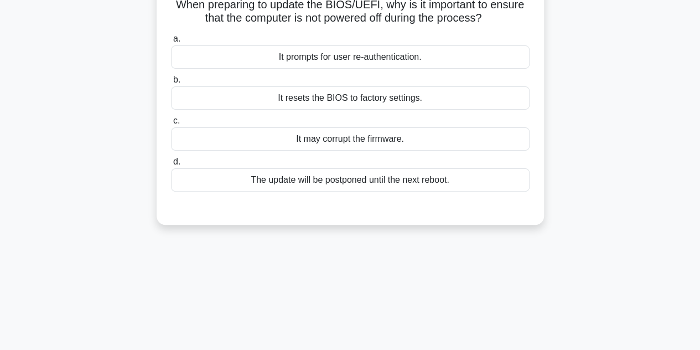
click at [377, 138] on div "It may corrupt the firmware." at bounding box center [350, 138] width 358 height 23
click at [171, 124] on input "c. It may corrupt the firmware." at bounding box center [171, 120] width 0 height 7
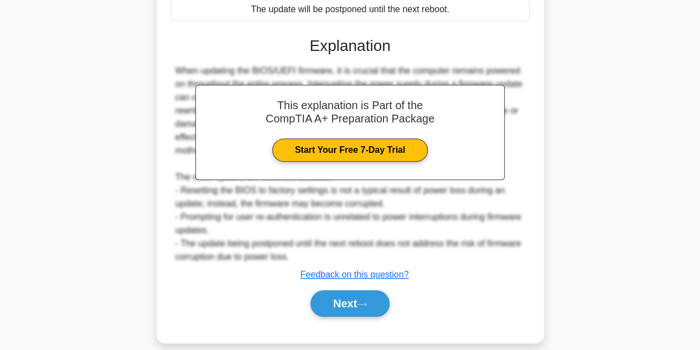
scroll to position [264, 0]
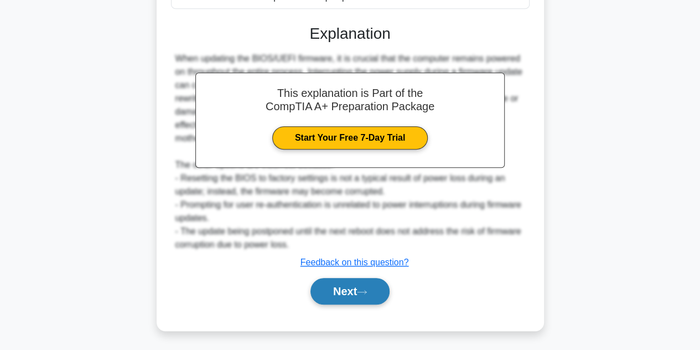
click at [368, 283] on button "Next" at bounding box center [349, 291] width 79 height 27
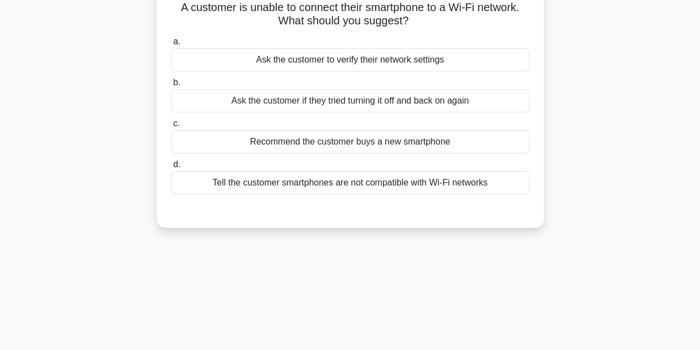
scroll to position [27, 0]
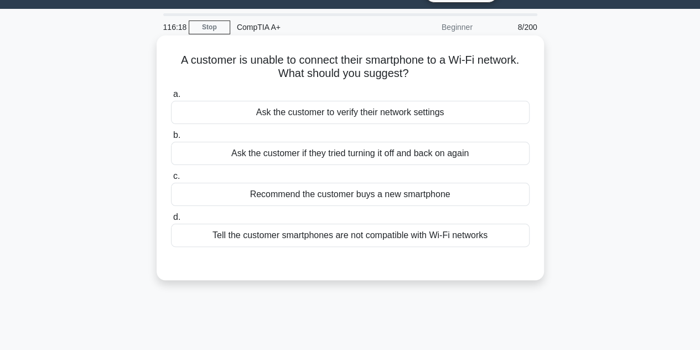
click at [345, 154] on div "Ask the customer if they tried turning it off and back on again" at bounding box center [350, 153] width 358 height 23
click at [171, 139] on input "b. Ask the customer if they tried turning it off and back on again" at bounding box center [171, 135] width 0 height 7
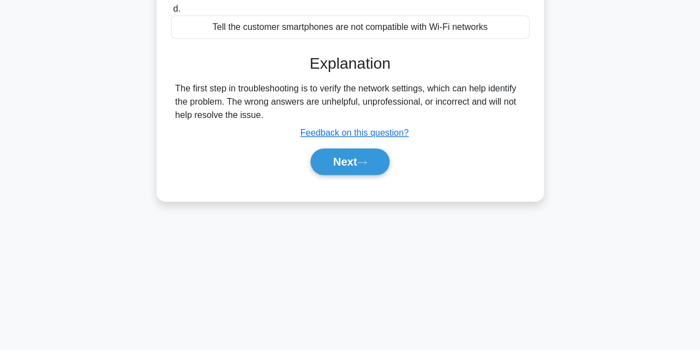
scroll to position [248, 0]
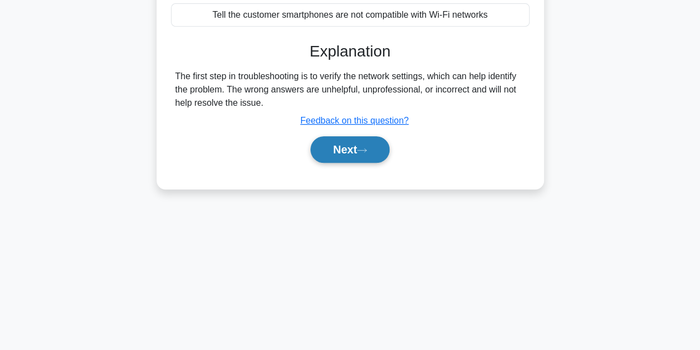
click at [366, 149] on icon at bounding box center [362, 150] width 10 height 6
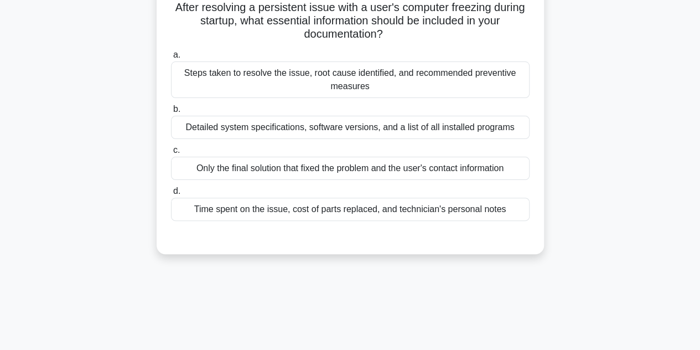
scroll to position [27, 0]
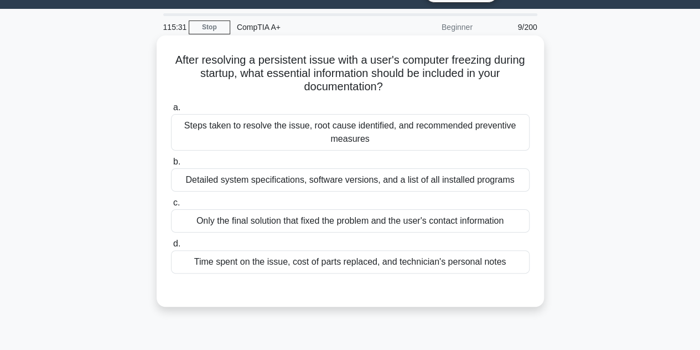
click at [379, 128] on div "Steps taken to resolve the issue, root cause identified, and recommended preven…" at bounding box center [350, 132] width 358 height 37
click at [171, 111] on input "a. Steps taken to resolve the issue, root cause identified, and recommended pre…" at bounding box center [171, 107] width 0 height 7
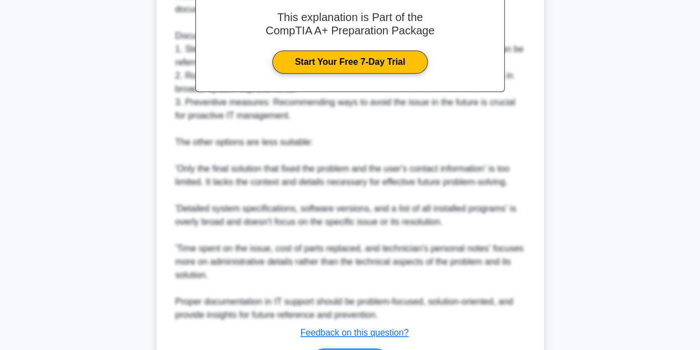
scroll to position [437, 0]
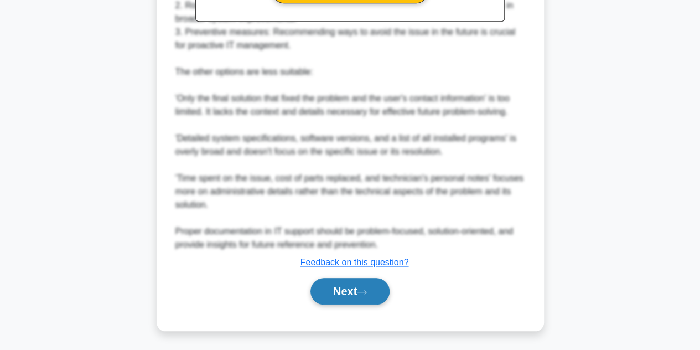
click at [358, 292] on button "Next" at bounding box center [349, 291] width 79 height 27
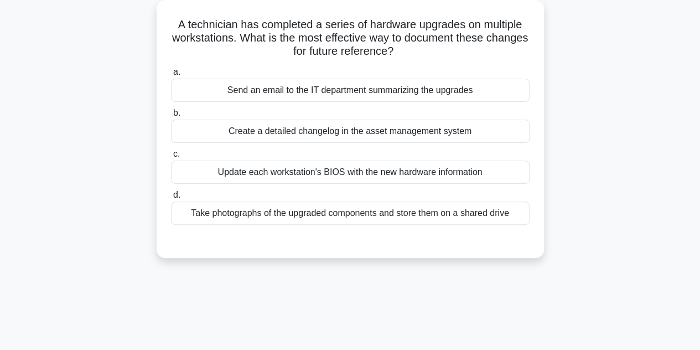
scroll to position [82, 0]
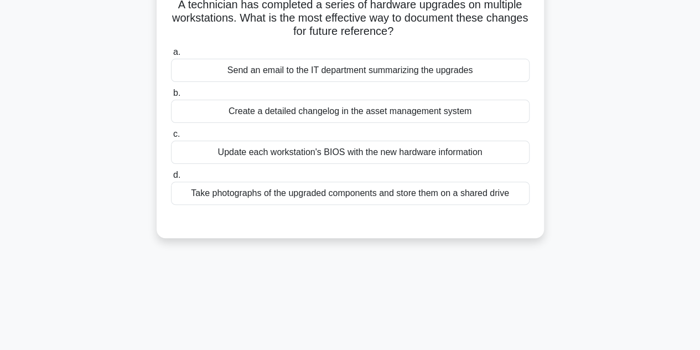
click at [371, 103] on div "Create a detailed changelog in the asset management system" at bounding box center [350, 111] width 358 height 23
click at [171, 97] on input "b. Create a detailed changelog in the asset management system" at bounding box center [171, 93] width 0 height 7
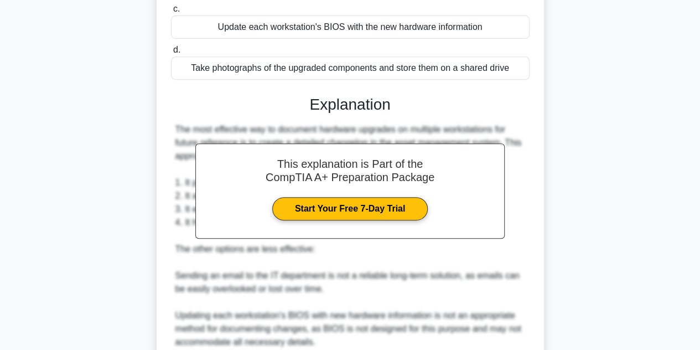
scroll to position [357, 0]
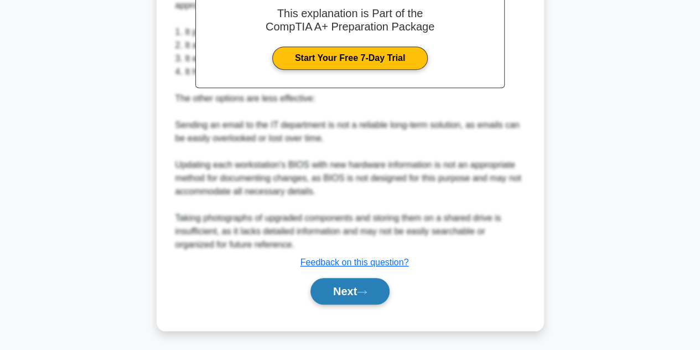
click at [350, 282] on button "Next" at bounding box center [349, 291] width 79 height 27
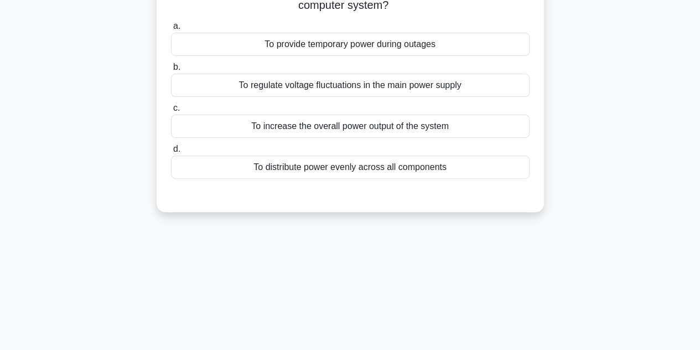
scroll to position [27, 0]
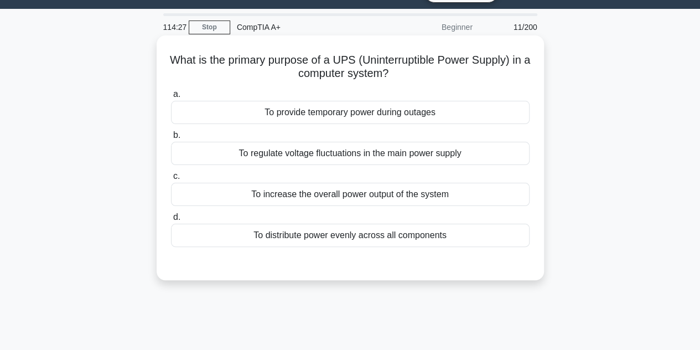
click at [419, 107] on div "To provide temporary power during outages" at bounding box center [350, 112] width 358 height 23
click at [171, 98] on input "a. To provide temporary power during outages" at bounding box center [171, 94] width 0 height 7
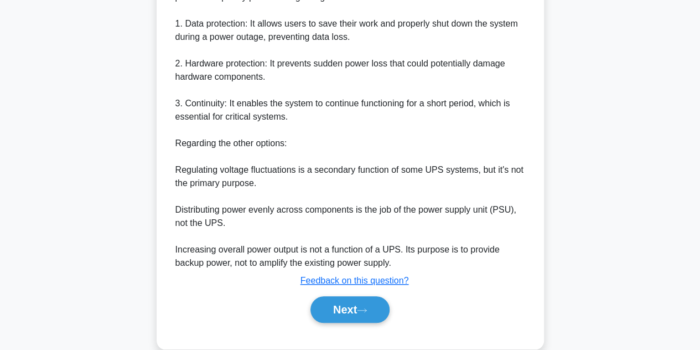
scroll to position [357, 0]
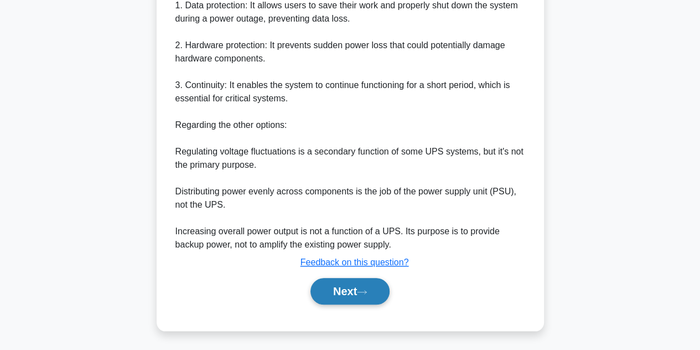
click at [367, 291] on icon at bounding box center [362, 292] width 10 height 6
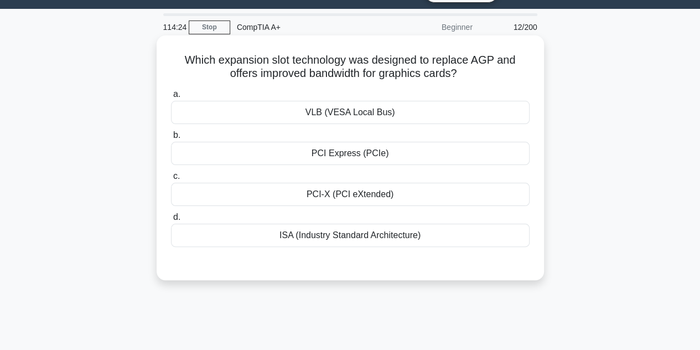
scroll to position [82, 0]
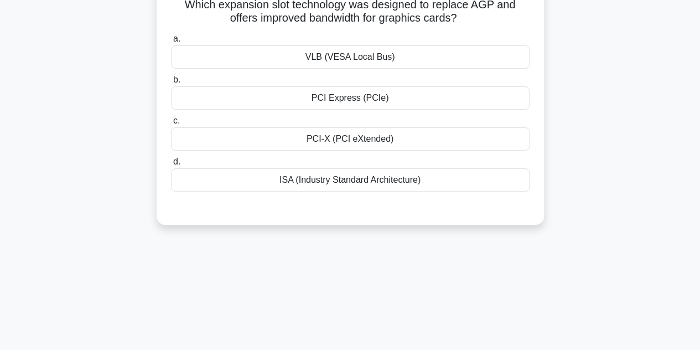
click at [387, 99] on div "PCI Express (PCIe)" at bounding box center [350, 97] width 358 height 23
click at [171, 84] on input "b. PCI Express (PCIe)" at bounding box center [171, 79] width 0 height 7
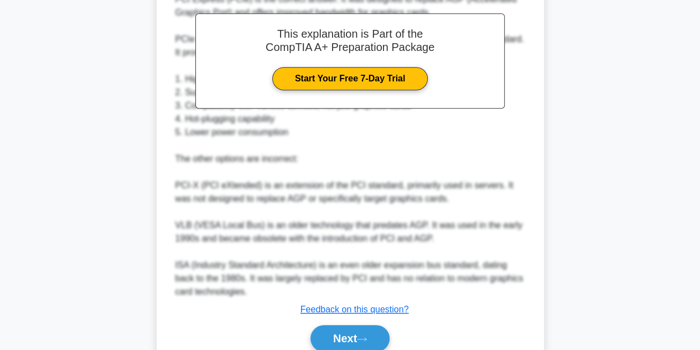
scroll to position [358, 0]
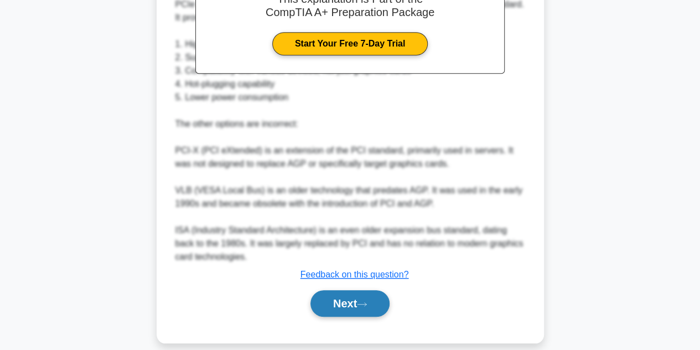
click at [366, 303] on icon at bounding box center [362, 304] width 10 height 6
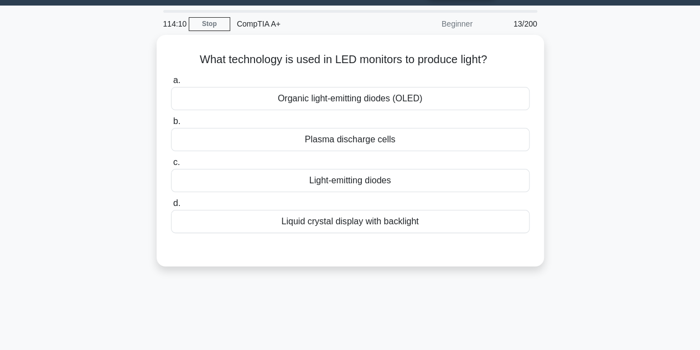
scroll to position [85, 0]
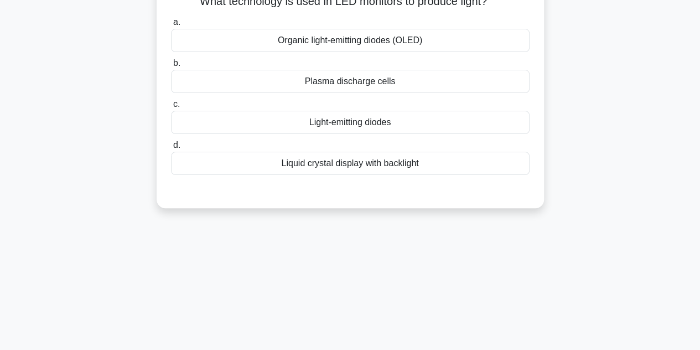
click at [360, 121] on div "Light-emitting diodes" at bounding box center [350, 122] width 358 height 23
click at [171, 108] on input "c. Light-emitting diodes" at bounding box center [171, 104] width 0 height 7
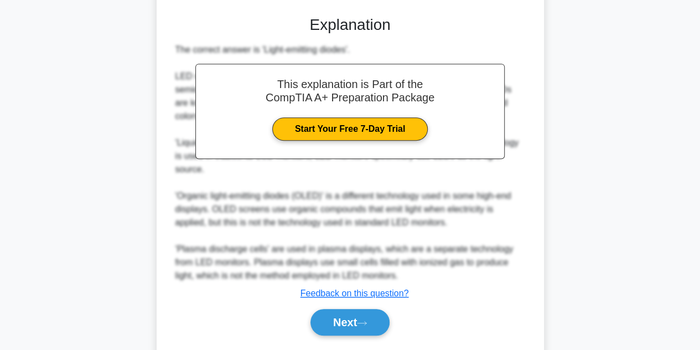
scroll to position [264, 0]
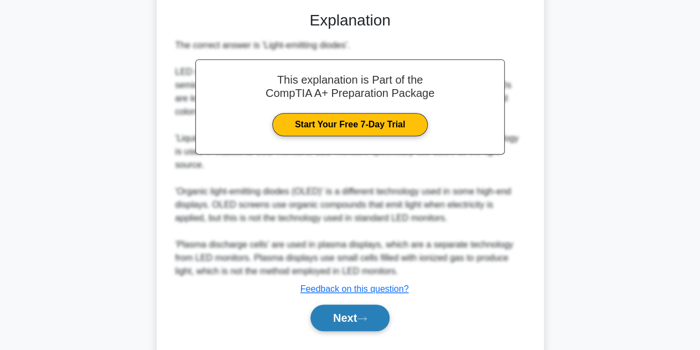
click at [355, 304] on button "Next" at bounding box center [349, 317] width 79 height 27
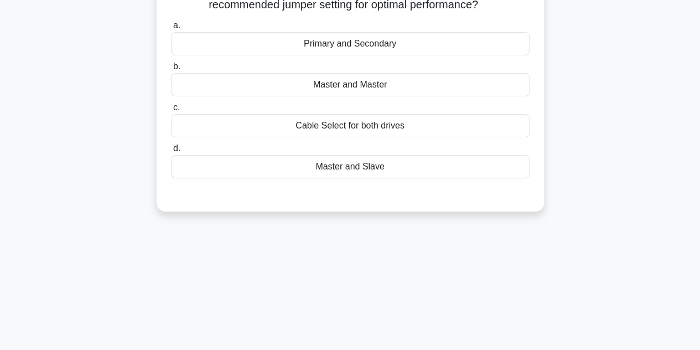
scroll to position [82, 0]
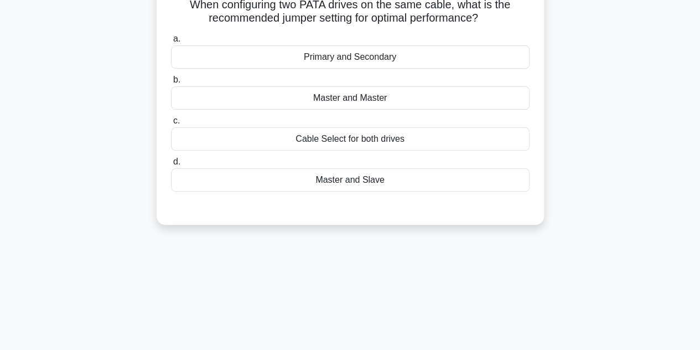
click at [365, 58] on div "Primary and Secondary" at bounding box center [350, 56] width 358 height 23
click at [171, 43] on input "a. Primary and Secondary" at bounding box center [171, 38] width 0 height 7
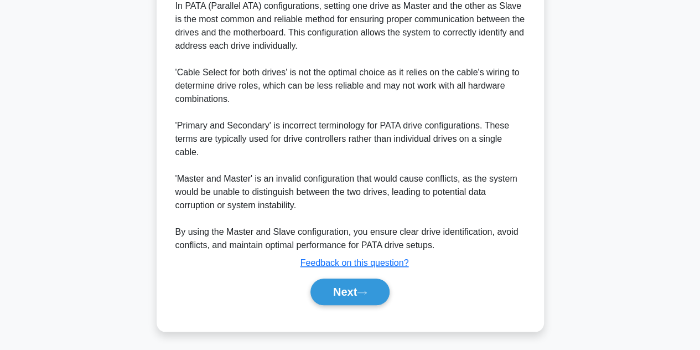
scroll to position [358, 0]
click at [353, 289] on button "Next" at bounding box center [349, 291] width 79 height 27
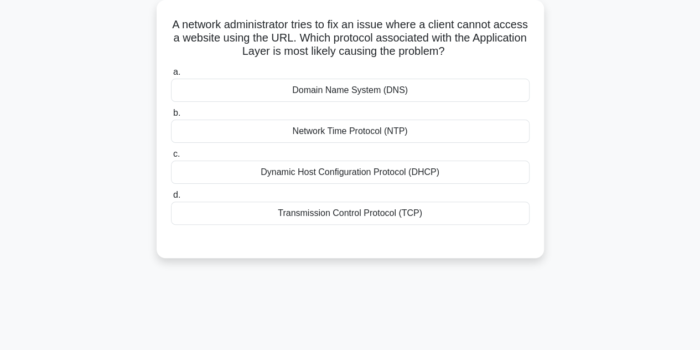
scroll to position [82, 0]
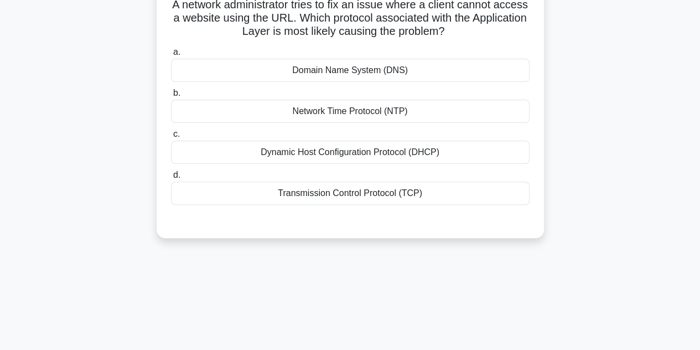
click at [388, 67] on div "Domain Name System (DNS)" at bounding box center [350, 70] width 358 height 23
click at [171, 56] on input "a. Domain Name System (DNS)" at bounding box center [171, 52] width 0 height 7
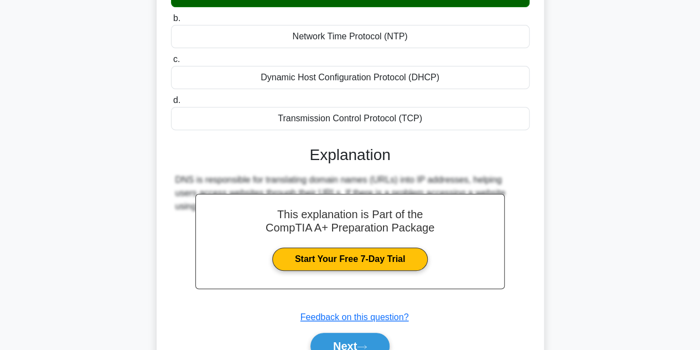
scroll to position [248, 0]
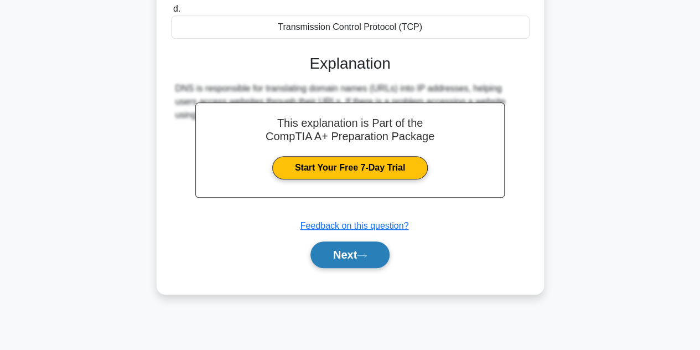
click at [368, 244] on button "Next" at bounding box center [349, 254] width 79 height 27
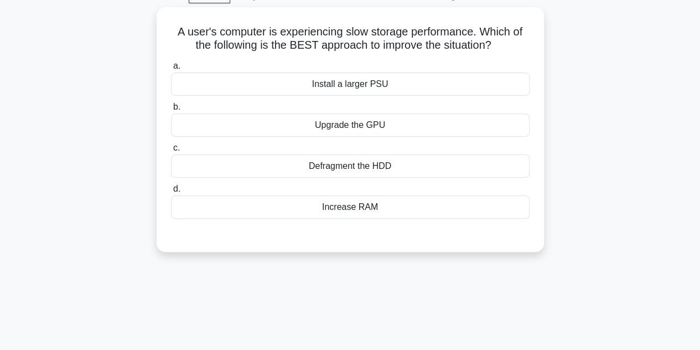
scroll to position [82, 0]
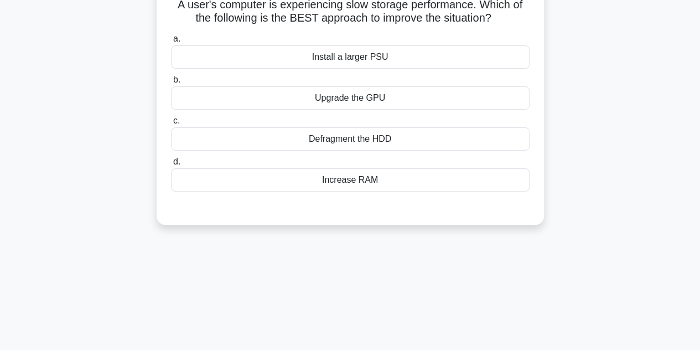
click at [375, 178] on div "Increase RAM" at bounding box center [350, 179] width 358 height 23
click at [171, 165] on input "d. Increase RAM" at bounding box center [171, 161] width 0 height 7
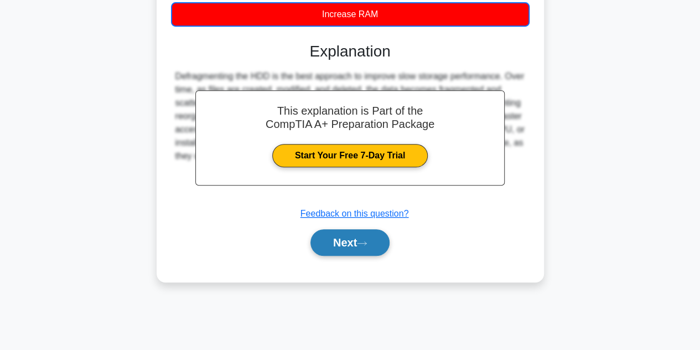
click at [344, 246] on button "Next" at bounding box center [349, 242] width 79 height 27
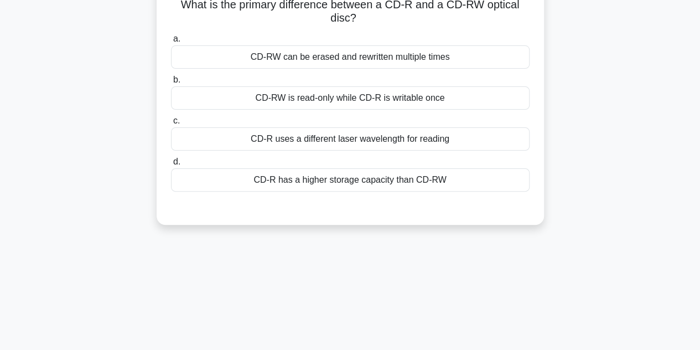
click at [360, 56] on div "CD-RW can be erased and rewritten multiple times" at bounding box center [350, 56] width 358 height 23
click at [171, 43] on input "a. CD-RW can be erased and rewritten multiple times" at bounding box center [171, 38] width 0 height 7
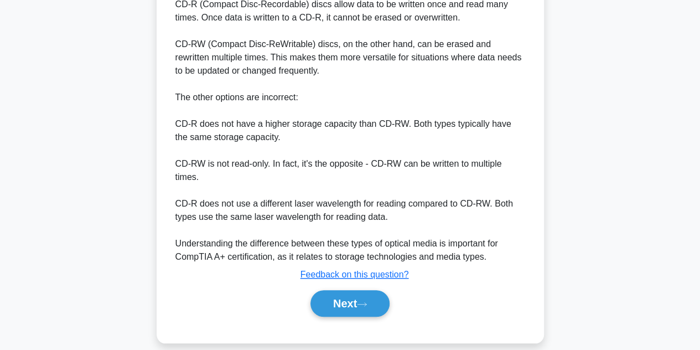
click at [368, 299] on button "Next" at bounding box center [349, 303] width 79 height 27
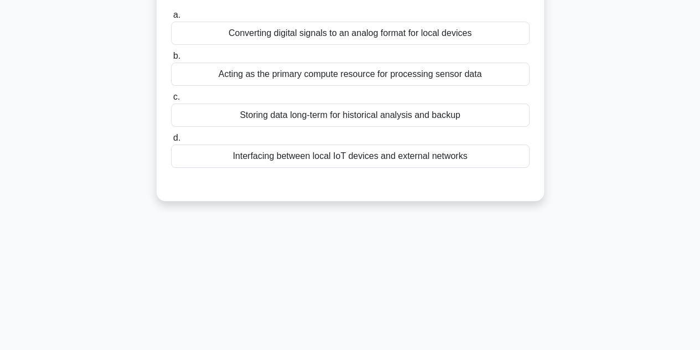
scroll to position [40, 0]
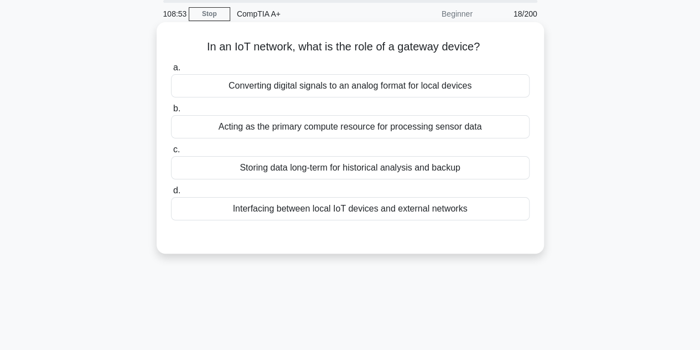
click at [400, 211] on div "Interfacing between local IoT devices and external networks" at bounding box center [350, 208] width 358 height 23
click at [171, 194] on input "d. Interfacing between local IoT devices and external networks" at bounding box center [171, 190] width 0 height 7
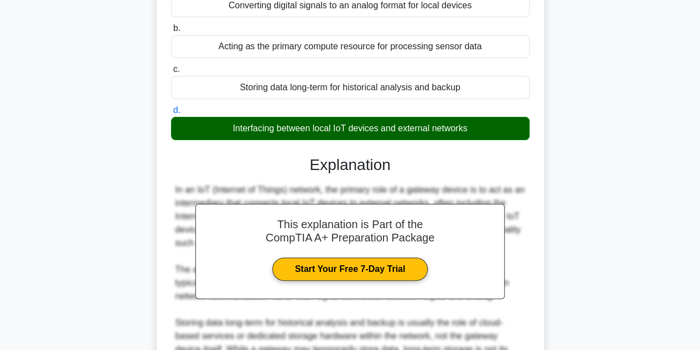
scroll to position [304, 0]
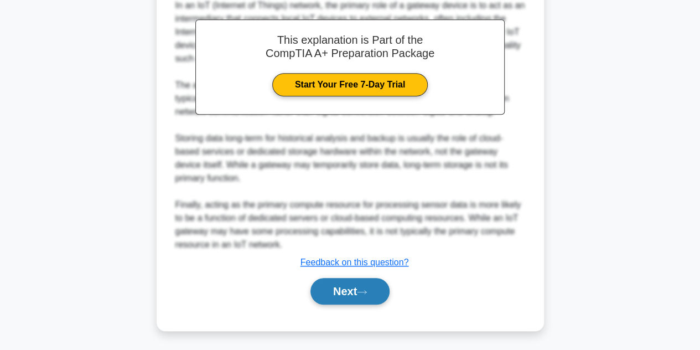
click at [378, 284] on button "Next" at bounding box center [349, 291] width 79 height 27
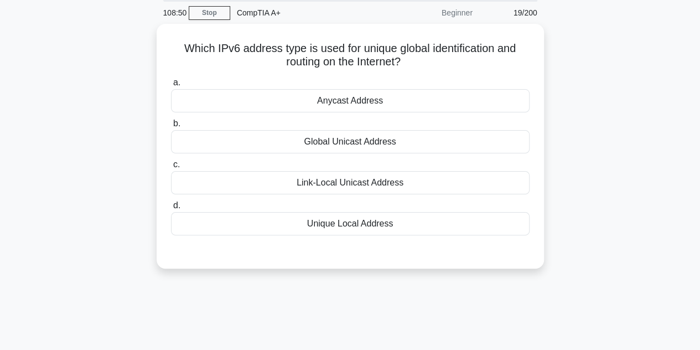
scroll to position [55, 0]
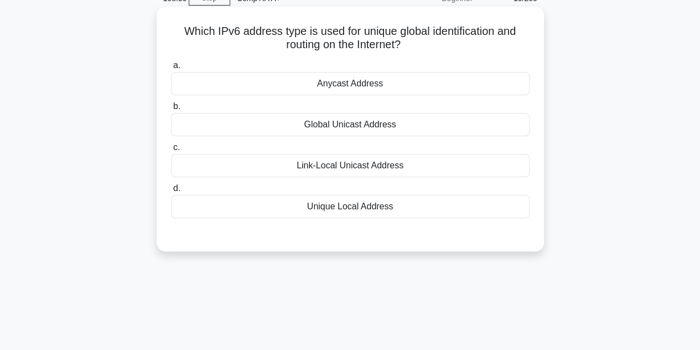
click at [377, 98] on div "a. Anycast Address b. Global Unicast Address c. d." at bounding box center [350, 138] width 372 height 164
click at [379, 88] on div "Anycast Address" at bounding box center [350, 83] width 358 height 23
click at [171, 69] on input "a. Anycast Address" at bounding box center [171, 65] width 0 height 7
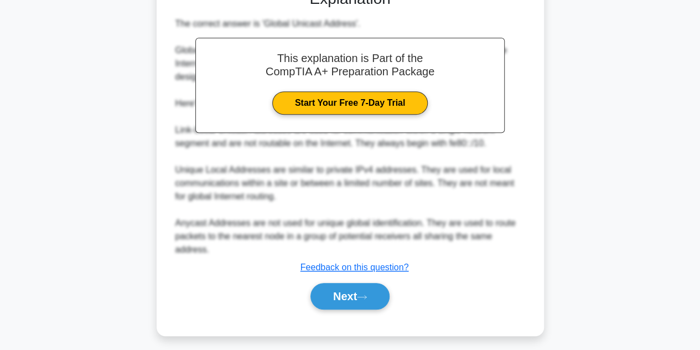
scroll to position [306, 0]
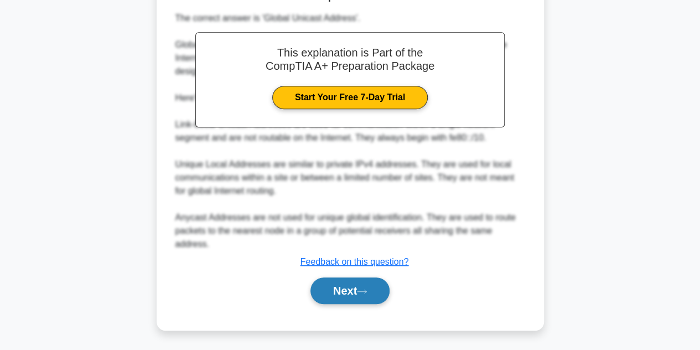
click at [353, 292] on button "Next" at bounding box center [349, 290] width 79 height 27
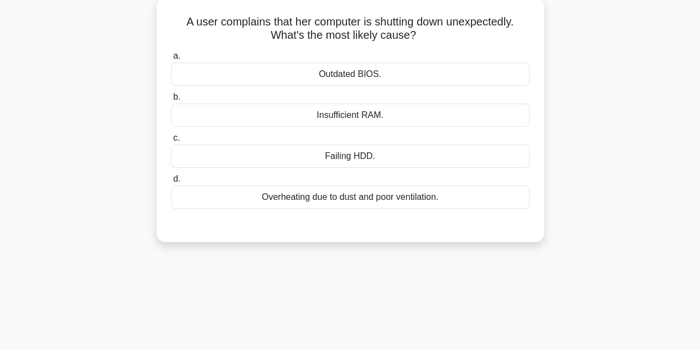
scroll to position [85, 0]
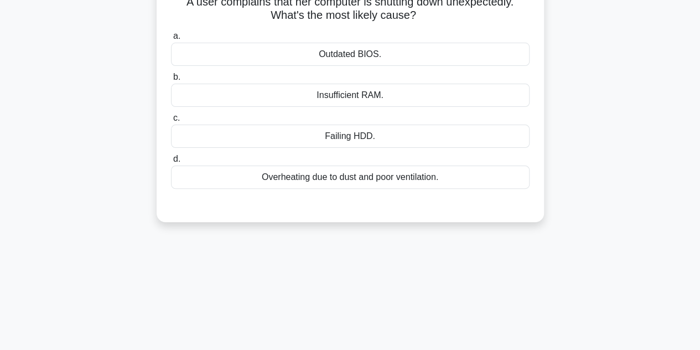
click at [399, 183] on div "Overheating due to dust and poor ventilation." at bounding box center [350, 176] width 358 height 23
click at [171, 163] on input "d. Overheating due to dust and poor ventilation." at bounding box center [171, 158] width 0 height 7
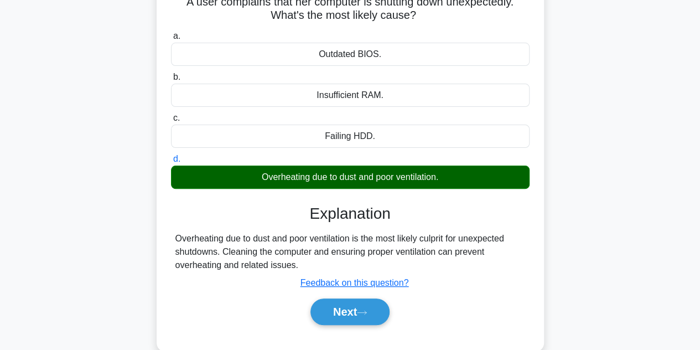
scroll to position [248, 0]
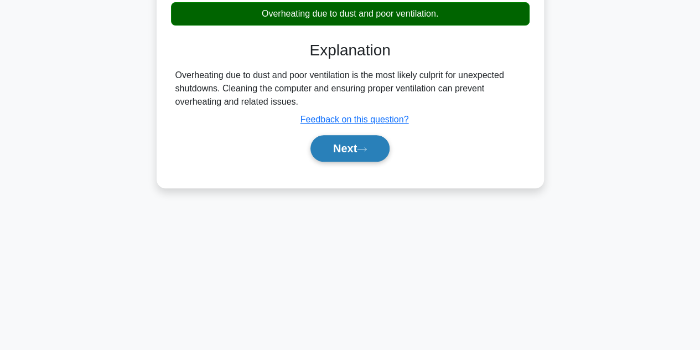
click at [376, 147] on button "Next" at bounding box center [349, 148] width 79 height 27
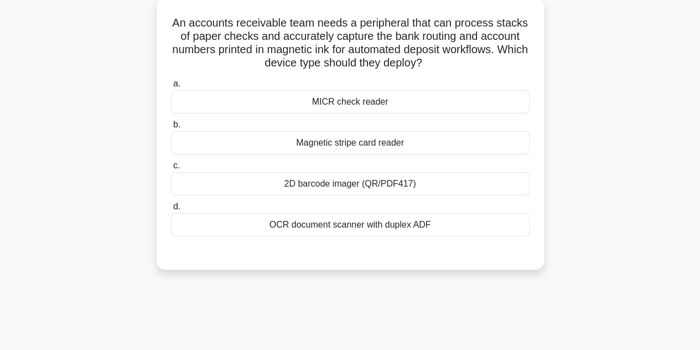
scroll to position [82, 0]
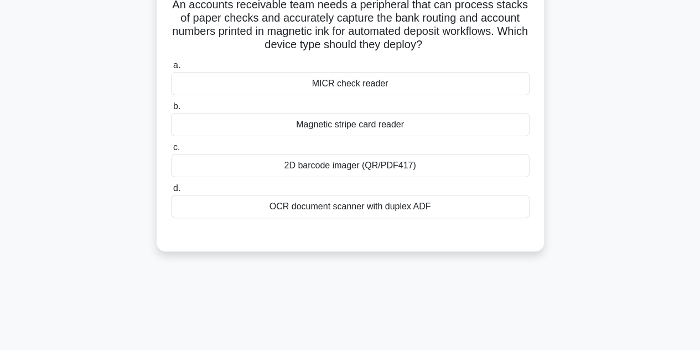
click at [395, 201] on div "OCR document scanner with duplex ADF" at bounding box center [350, 206] width 358 height 23
click at [171, 192] on input "d. OCR document scanner with duplex ADF" at bounding box center [171, 188] width 0 height 7
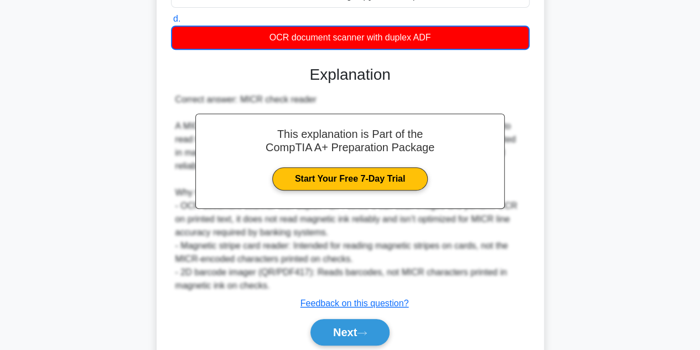
scroll to position [293, 0]
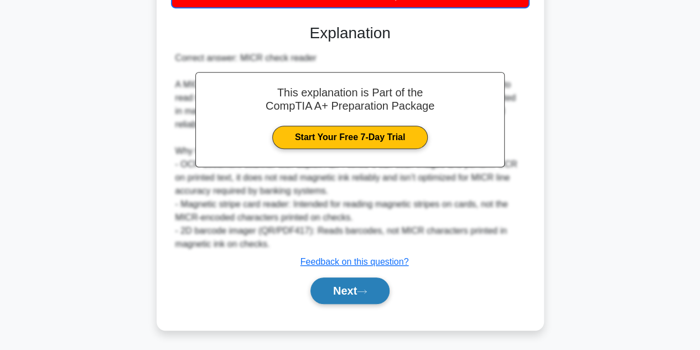
click at [373, 292] on button "Next" at bounding box center [349, 290] width 79 height 27
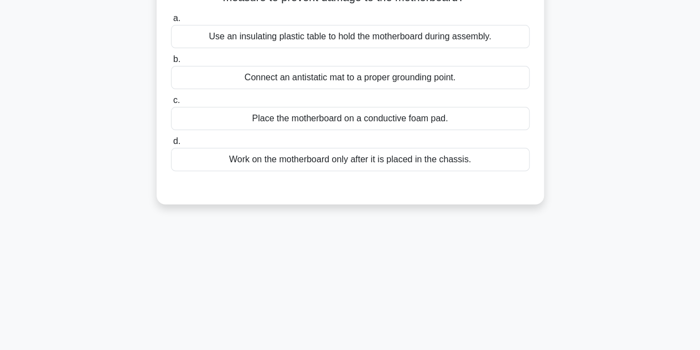
scroll to position [82, 0]
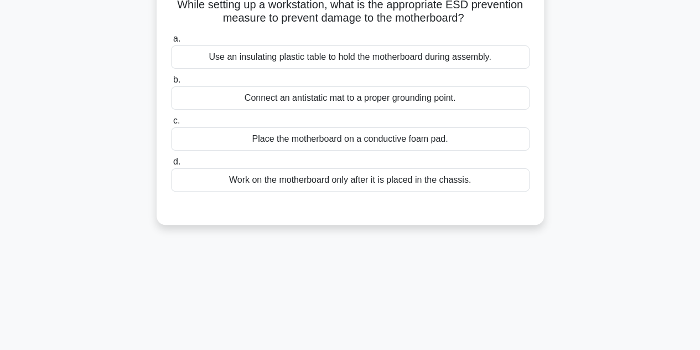
click at [360, 93] on div "Connect an antistatic mat to a proper grounding point." at bounding box center [350, 97] width 358 height 23
click at [171, 84] on input "b. Connect an antistatic mat to a proper grounding point." at bounding box center [171, 79] width 0 height 7
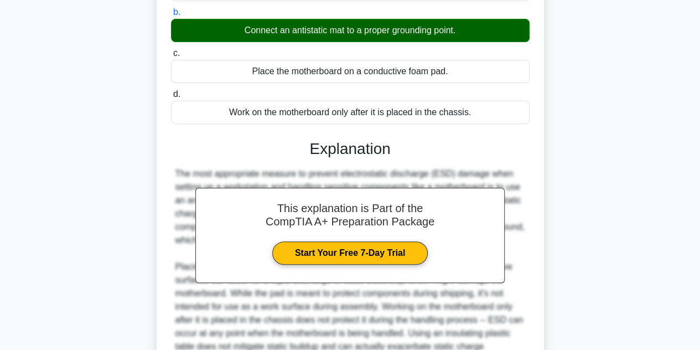
scroll to position [264, 0]
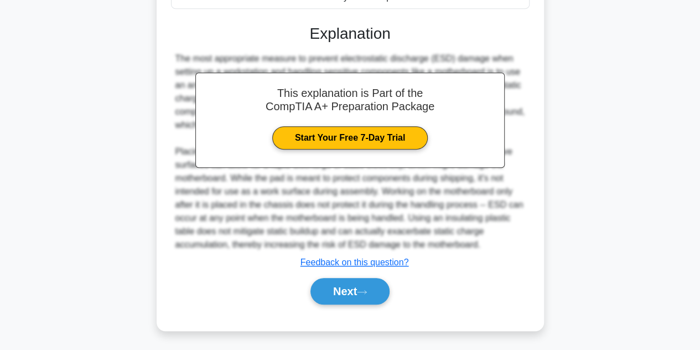
click at [382, 270] on div "This explanation is Part of the CompTIA A+ Preparation Package Start Your Free …" at bounding box center [350, 160] width 358 height 298
click at [383, 275] on div "Next" at bounding box center [350, 290] width 358 height 35
click at [383, 287] on button "Next" at bounding box center [349, 291] width 79 height 27
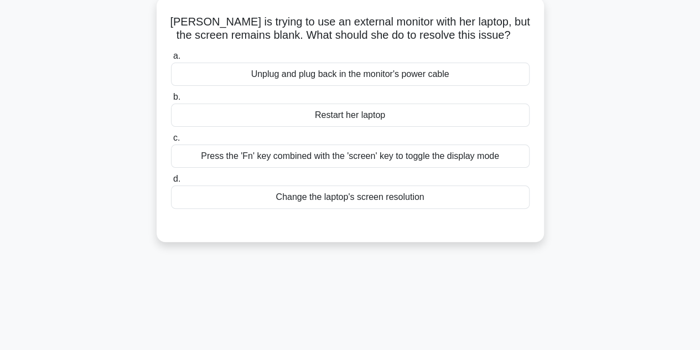
scroll to position [82, 0]
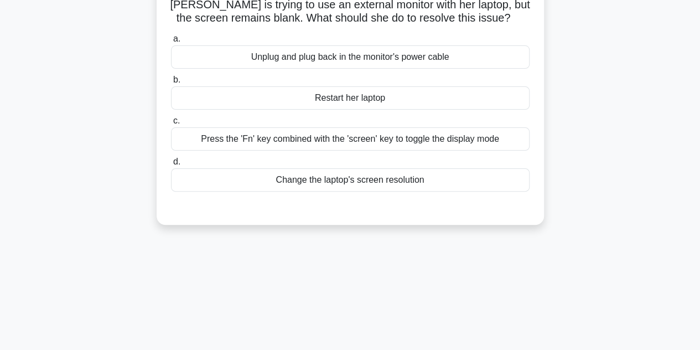
click at [412, 129] on div "Press the 'Fn' key combined with the 'screen' key to toggle the display mode" at bounding box center [350, 138] width 358 height 23
click at [171, 124] on input "c. Press the 'Fn' key combined with the 'screen' key to toggle the display mode" at bounding box center [171, 120] width 0 height 7
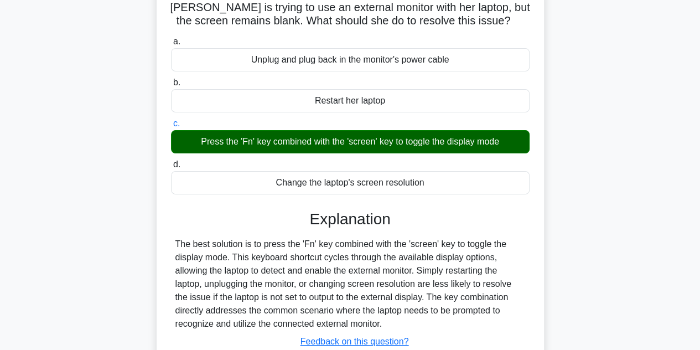
scroll to position [248, 0]
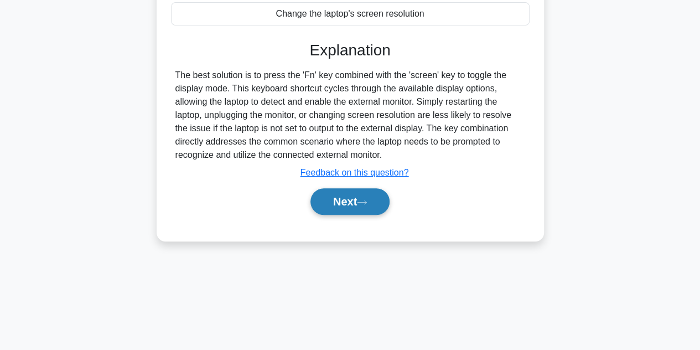
click at [348, 210] on button "Next" at bounding box center [349, 201] width 79 height 27
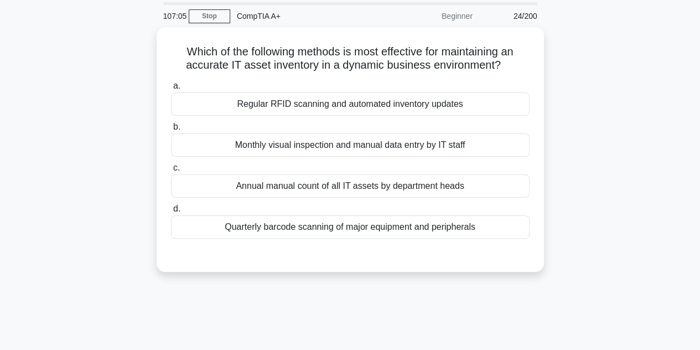
scroll to position [55, 0]
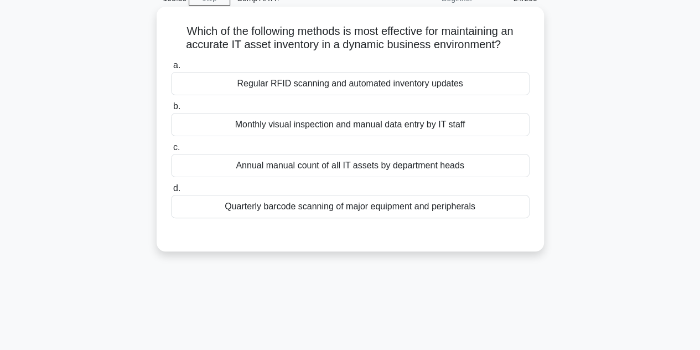
click at [333, 86] on div "Regular RFID scanning and automated inventory updates" at bounding box center [350, 83] width 358 height 23
click at [171, 69] on input "a. Regular RFID scanning and automated inventory updates" at bounding box center [171, 65] width 0 height 7
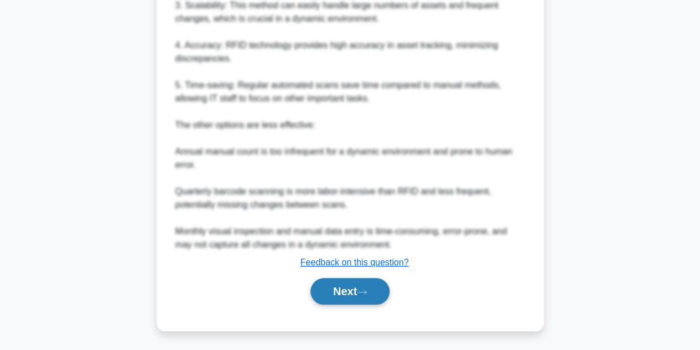
click at [351, 297] on button "Next" at bounding box center [349, 291] width 79 height 27
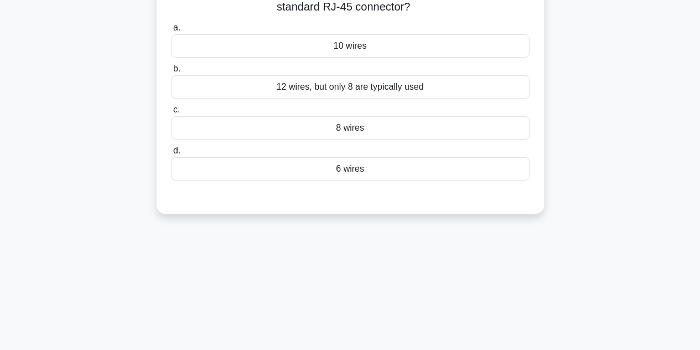
scroll to position [26, 0]
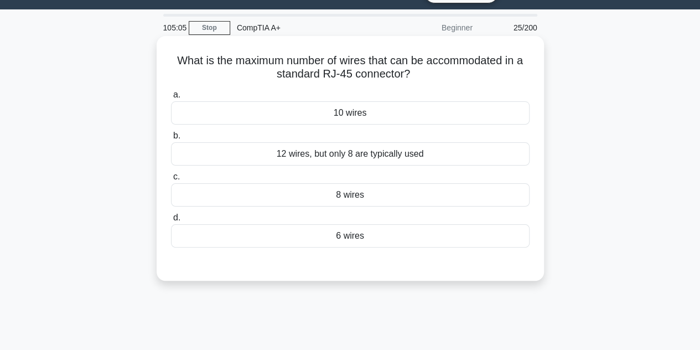
click at [363, 191] on div "8 wires" at bounding box center [350, 194] width 358 height 23
click at [171, 180] on input "c. 8 wires" at bounding box center [171, 176] width 0 height 7
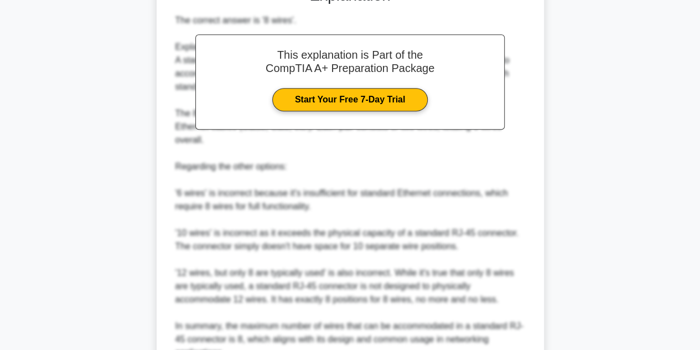
scroll to position [397, 0]
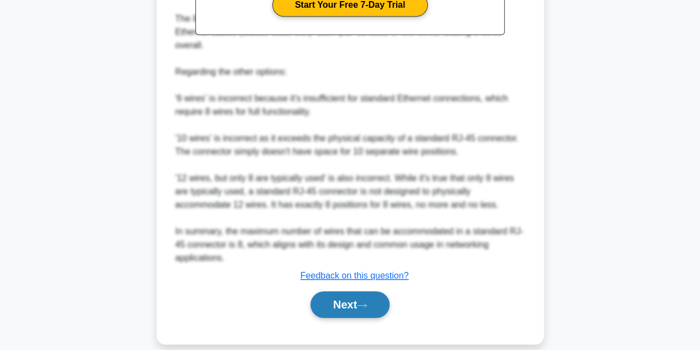
click at [348, 291] on button "Next" at bounding box center [349, 304] width 79 height 27
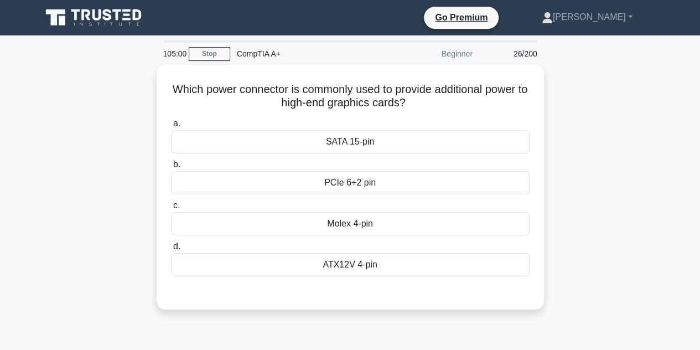
scroll to position [55, 0]
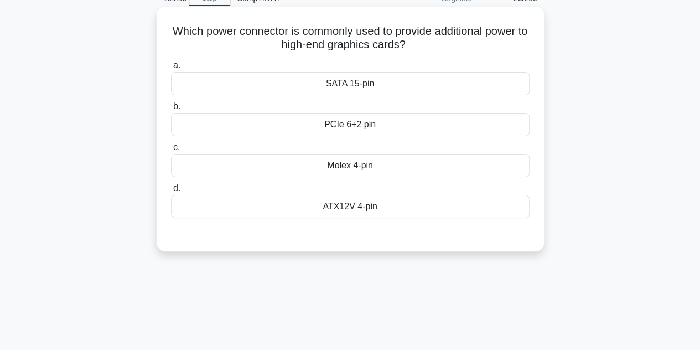
click at [334, 119] on div "PCIe 6+2 pin" at bounding box center [350, 124] width 358 height 23
click at [171, 110] on input "b. PCIe 6+2 pin" at bounding box center [171, 106] width 0 height 7
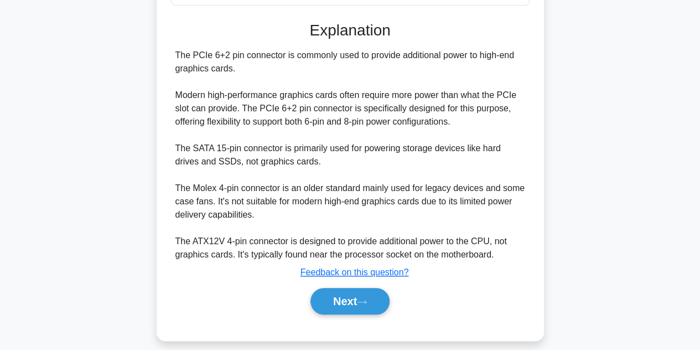
scroll to position [278, 0]
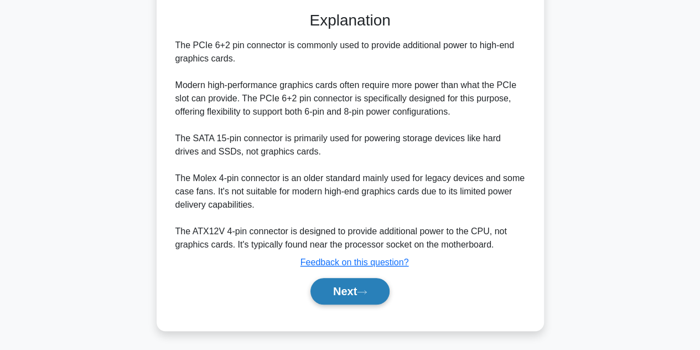
click at [355, 288] on button "Next" at bounding box center [349, 291] width 79 height 27
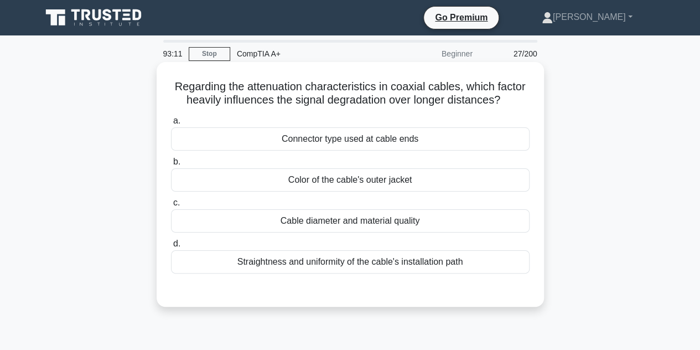
scroll to position [0, 0]
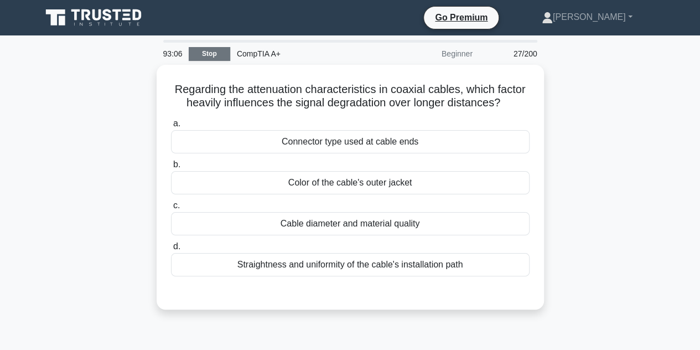
click at [217, 56] on link "Stop" at bounding box center [209, 54] width 41 height 14
